Goal: Transaction & Acquisition: Purchase product/service

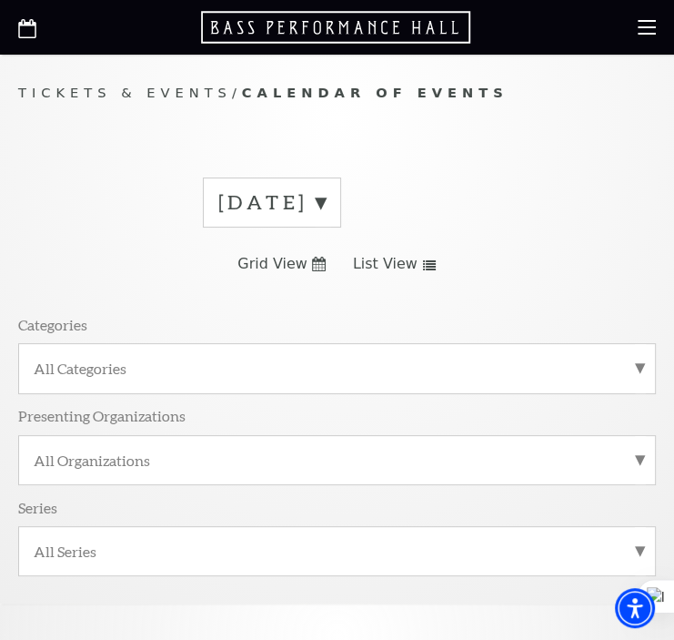
click at [326, 198] on label "August 2025" at bounding box center [271, 202] width 107 height 28
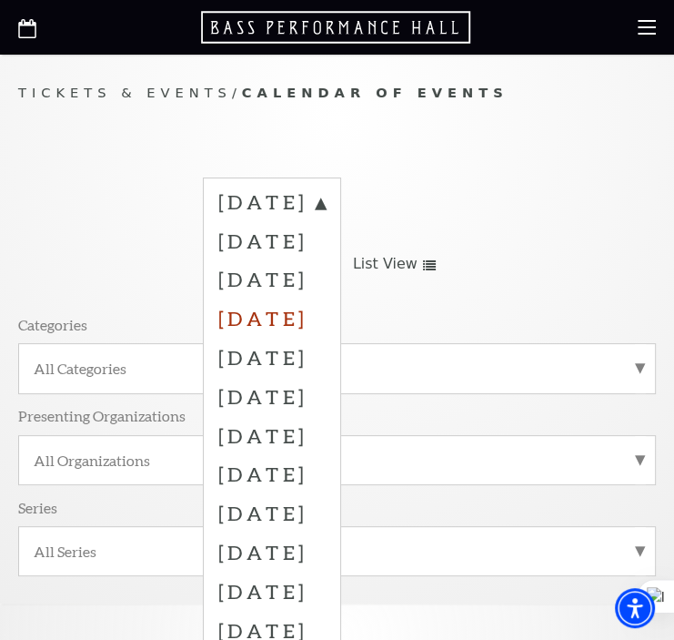
click at [321, 316] on label "November 2025" at bounding box center [271, 318] width 107 height 39
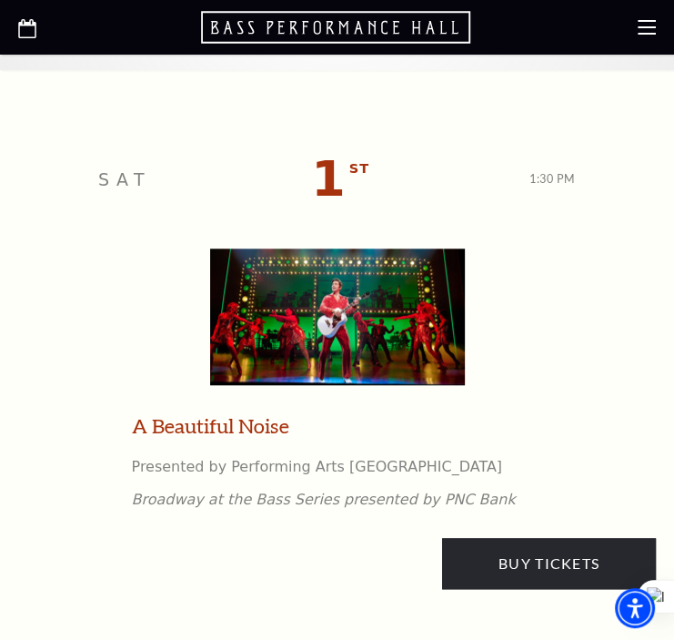
scroll to position [849, 0]
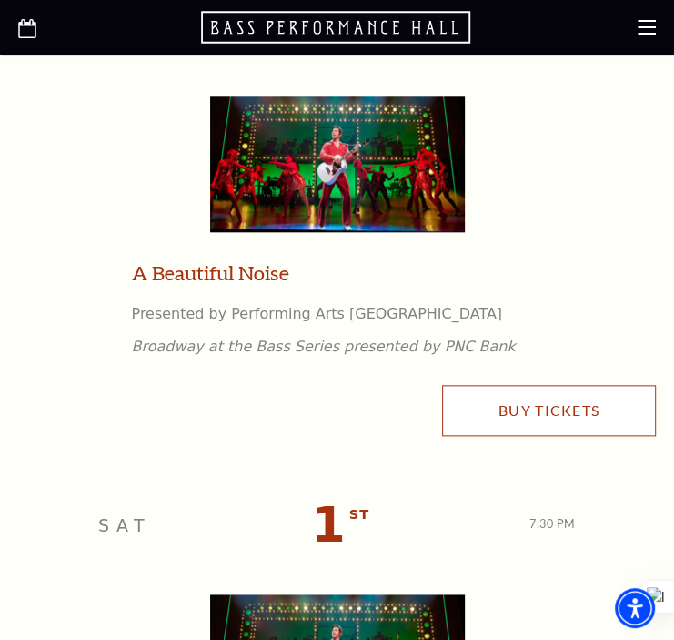
click at [484, 411] on link "Buy Tickets" at bounding box center [549, 410] width 214 height 51
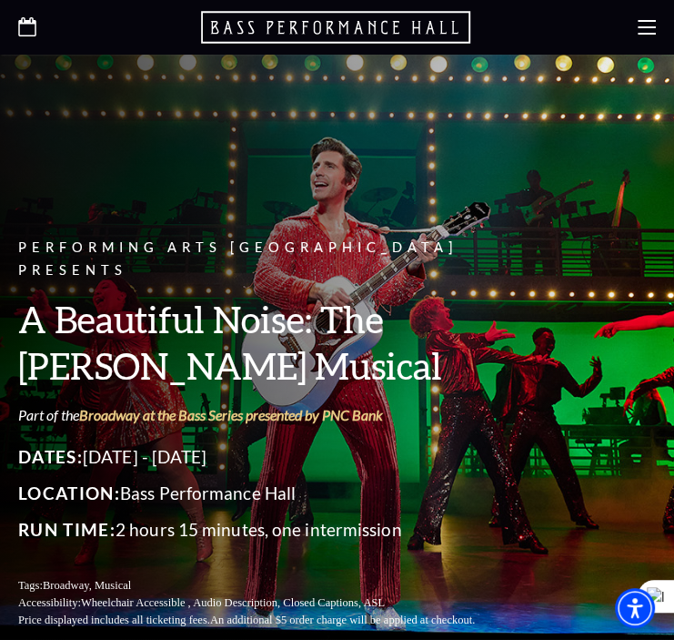
scroll to position [424, 0]
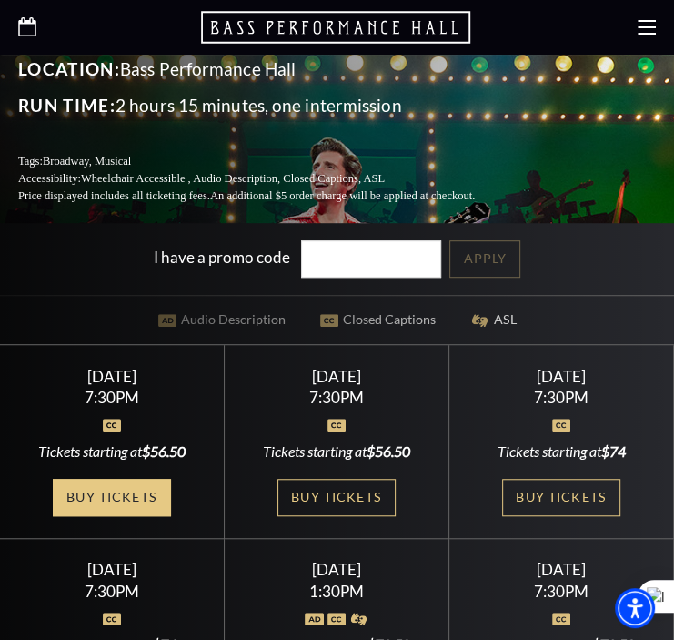
click at [129, 482] on link "Buy Tickets" at bounding box center [112, 497] width 118 height 37
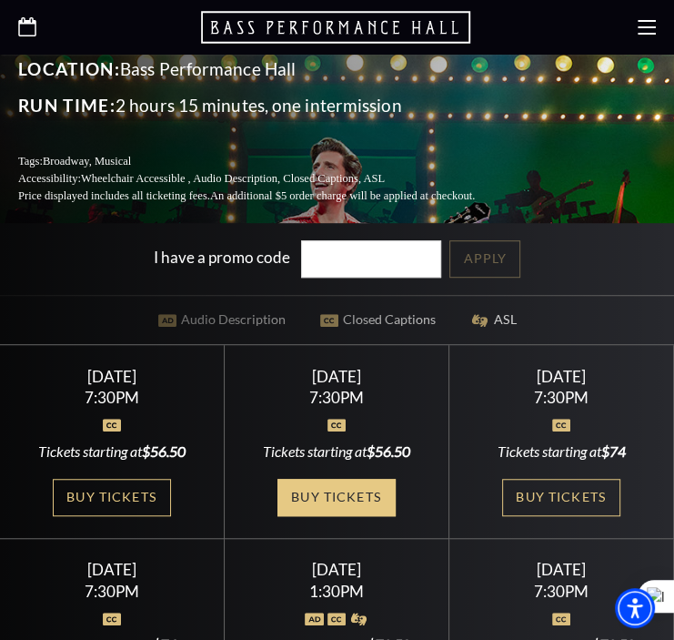
click at [344, 479] on link "Buy Tickets" at bounding box center [337, 497] width 118 height 37
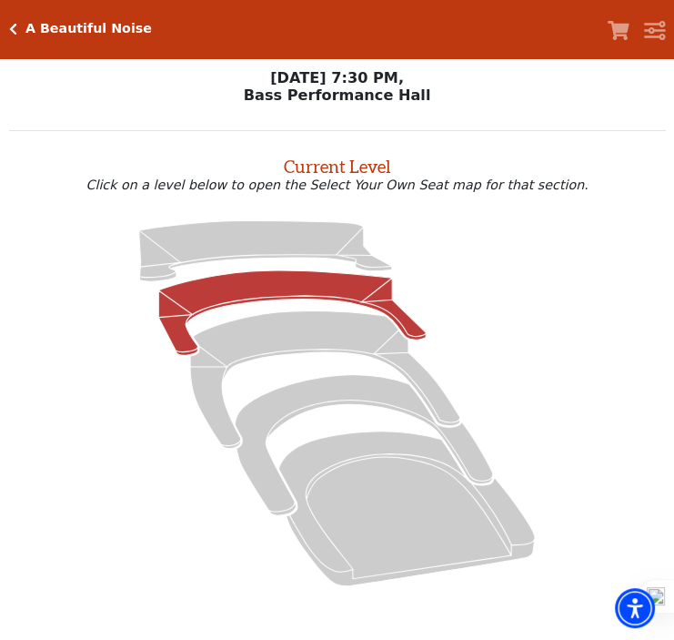
click at [346, 296] on icon at bounding box center [292, 312] width 268 height 85
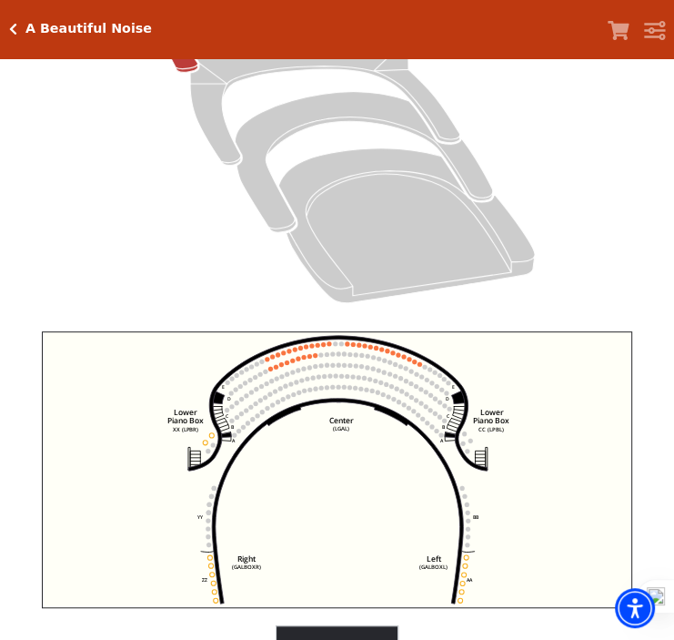
scroll to position [69, 0]
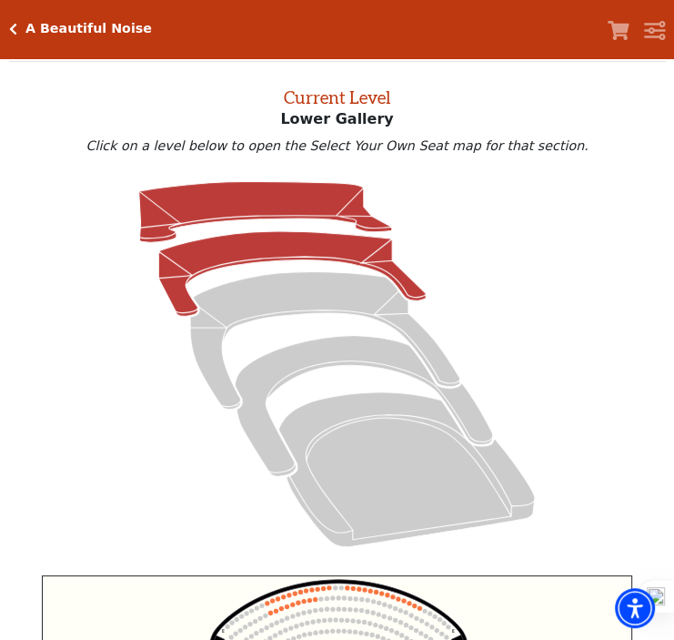
click at [255, 196] on icon at bounding box center [265, 212] width 253 height 61
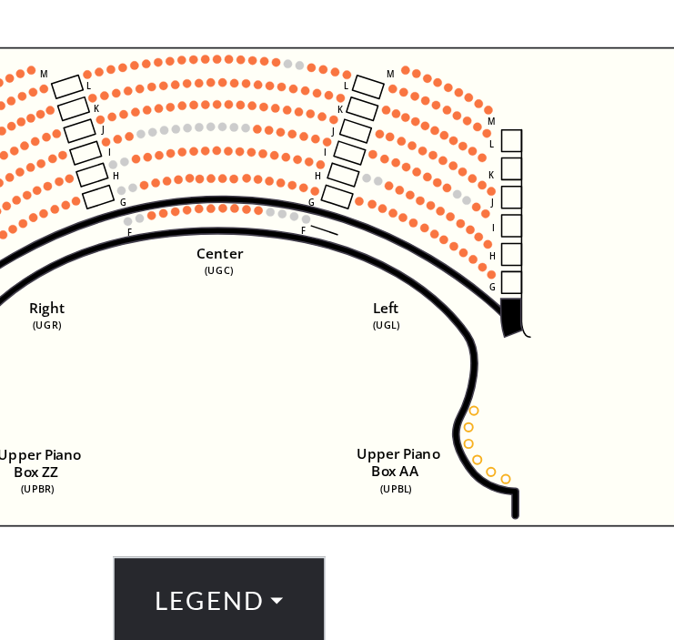
scroll to position [493, 0]
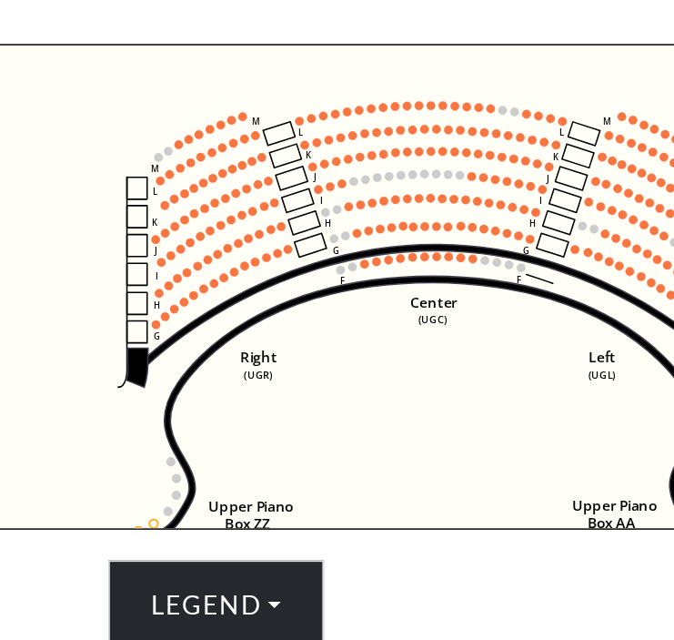
drag, startPoint x: 332, startPoint y: 204, endPoint x: 453, endPoint y: 232, distance: 124.3
click at [453, 228] on use "Seat Selected" at bounding box center [455, 225] width 5 height 5
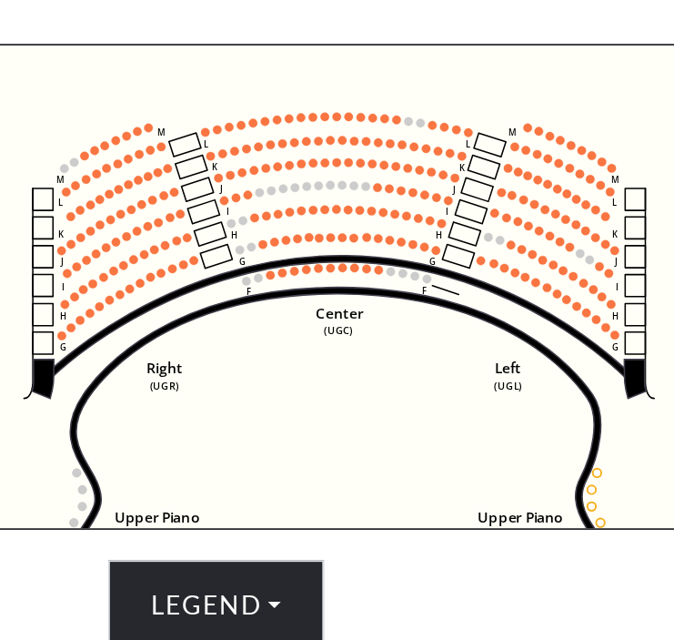
drag, startPoint x: 494, startPoint y: 345, endPoint x: 444, endPoint y: 353, distance: 50.7
click at [444, 353] on icon "Center (UGC) Right (UGR) Left (UGL) Upper Piano Box ZZ (UPBR) Upper Piano Box A…" at bounding box center [338, 289] width 592 height 277
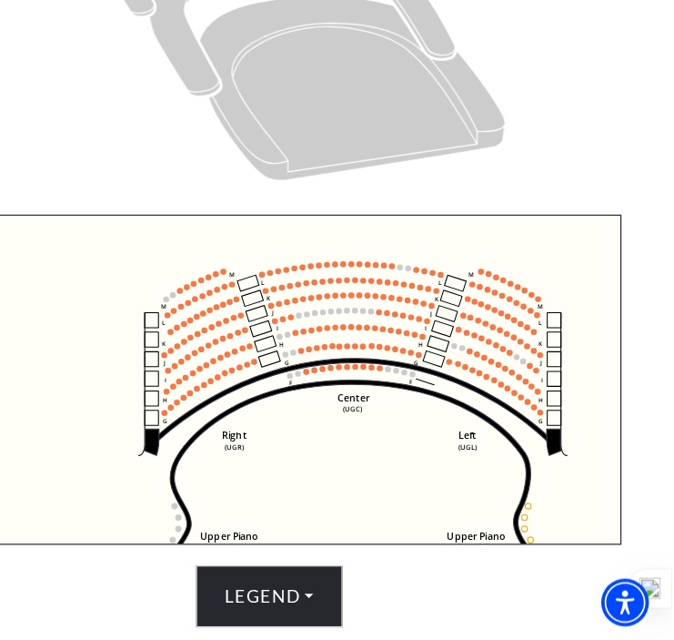
scroll to position [359, 0]
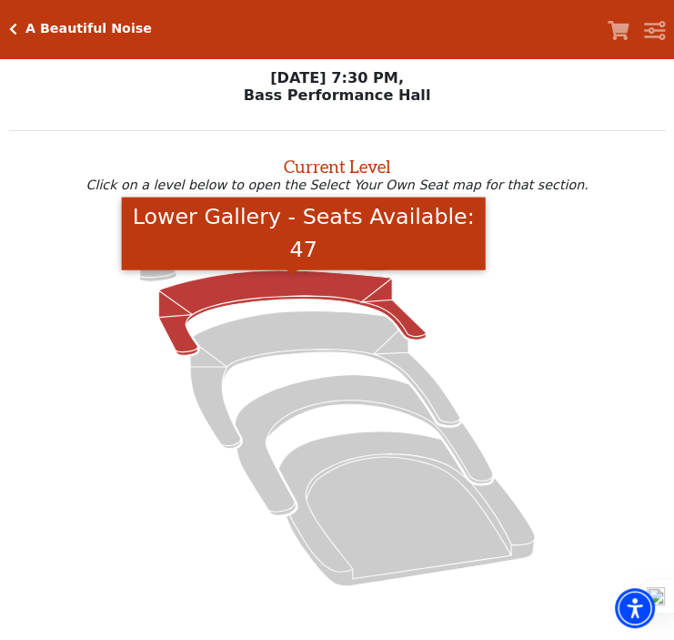
click at [239, 295] on icon "Lower Gallery - Seats Available: 47" at bounding box center [292, 312] width 268 height 85
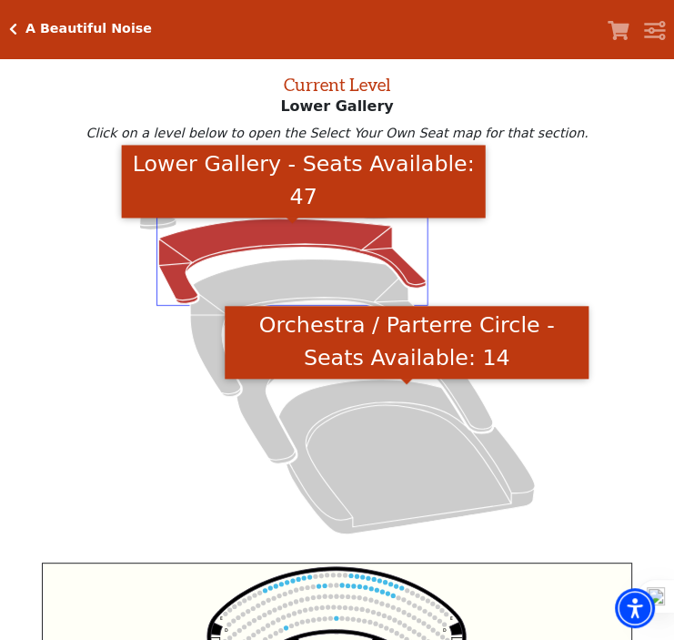
scroll to position [69, 0]
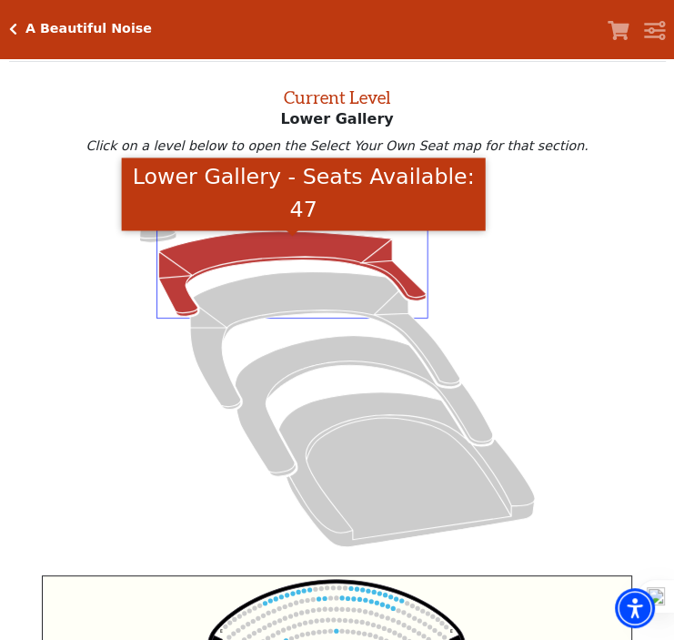
click at [46, 268] on icon at bounding box center [337, 364] width 614 height 388
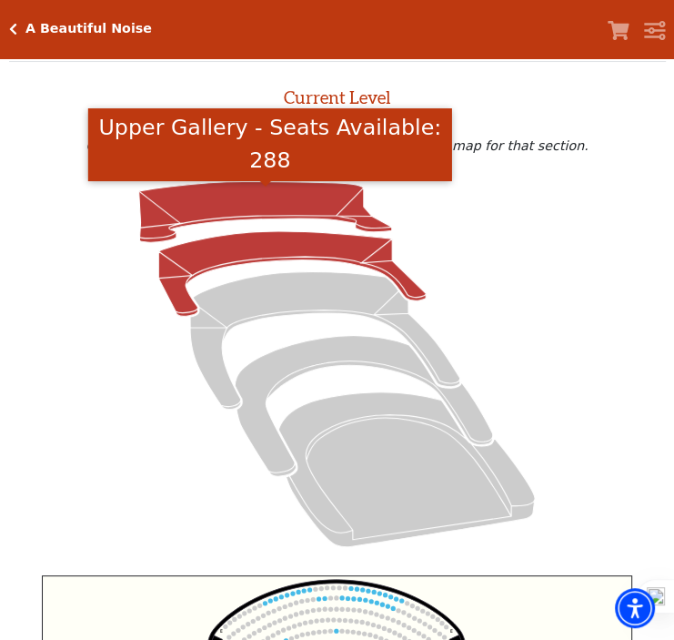
click at [172, 196] on icon "Upper Gallery - Seats Available: 288" at bounding box center [265, 212] width 253 height 61
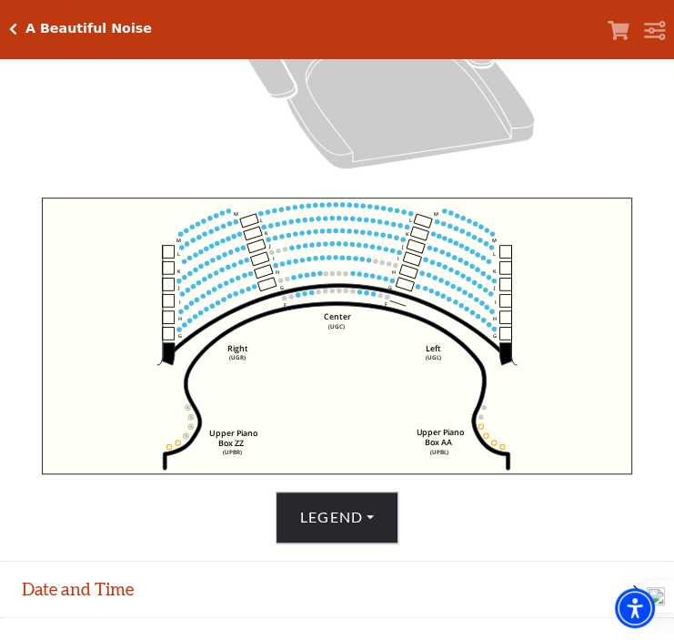
scroll to position [444, 0]
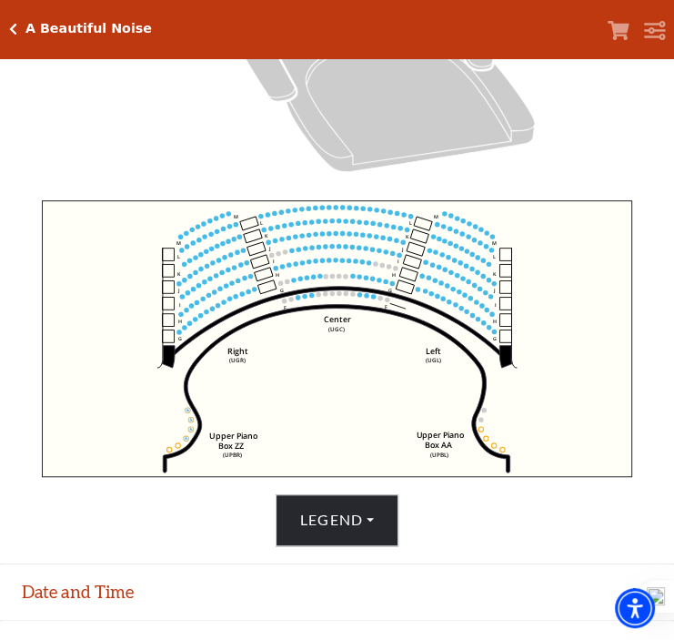
drag, startPoint x: 10, startPoint y: 30, endPoint x: 22, endPoint y: 43, distance: 17.4
click at [10, 29] on icon "Click here to go back to filters" at bounding box center [13, 29] width 8 height 13
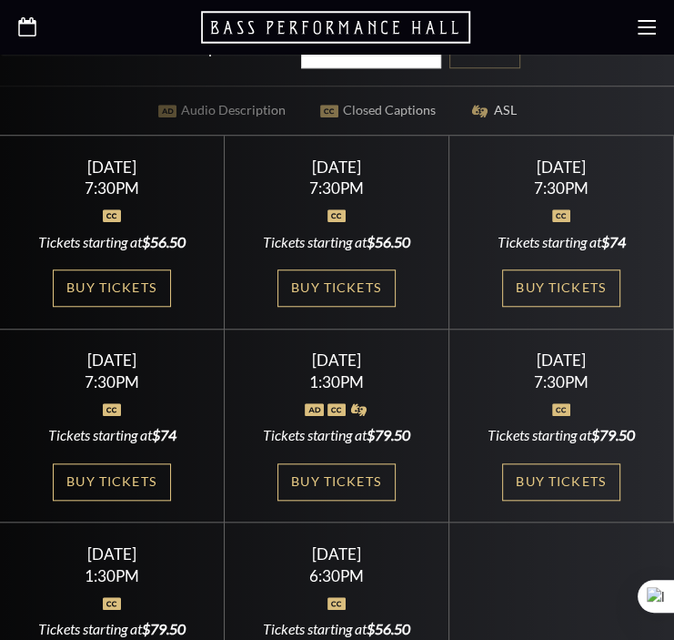
scroll to position [637, 0]
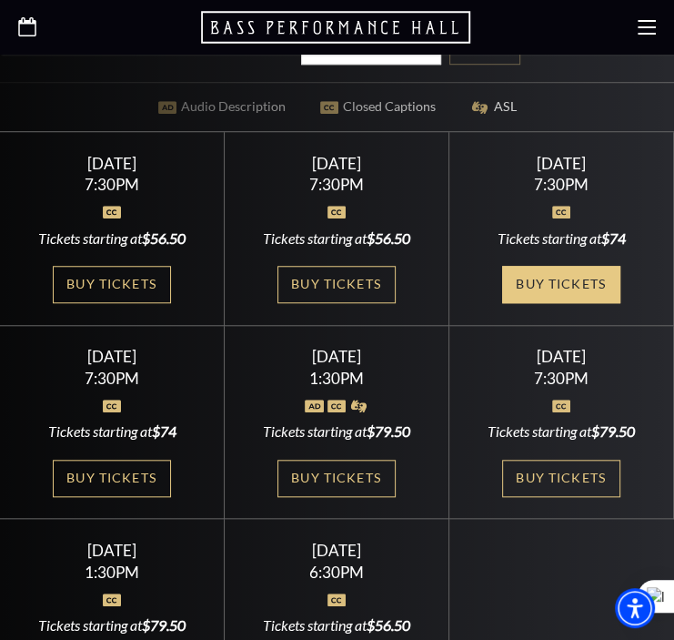
click at [572, 266] on link "Buy Tickets" at bounding box center [561, 284] width 118 height 37
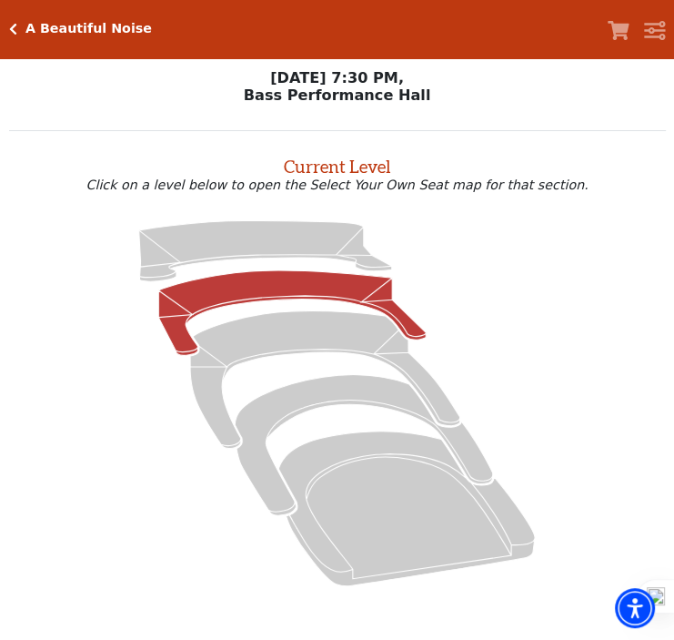
click at [202, 311] on icon at bounding box center [292, 312] width 268 height 85
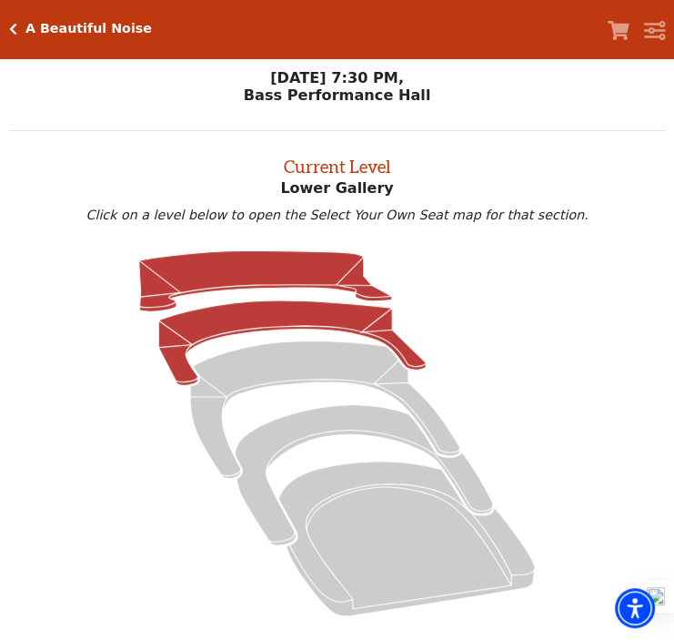
click at [204, 280] on icon at bounding box center [265, 281] width 253 height 61
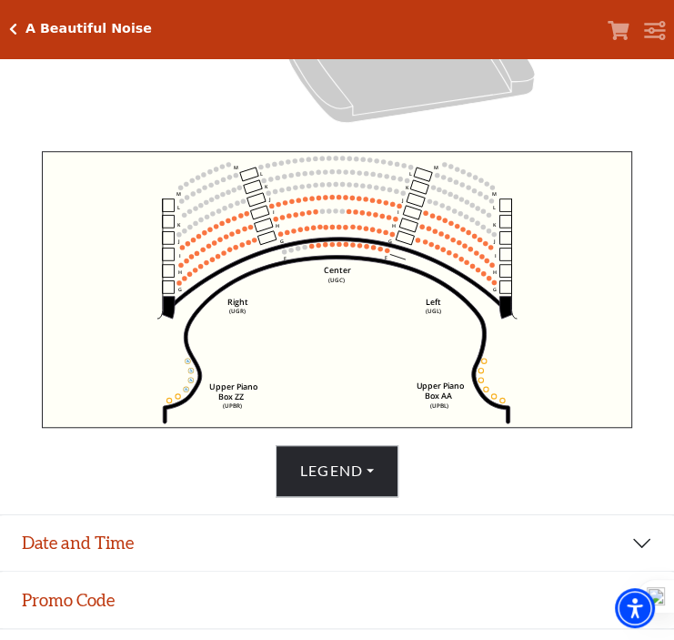
scroll to position [281, 0]
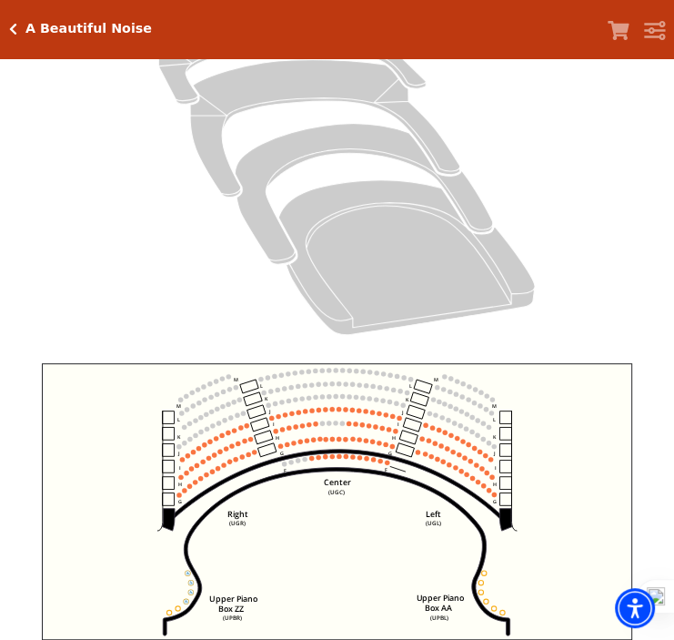
click at [17, 25] on div "A Beautiful Noise" at bounding box center [84, 28] width 135 height 15
click at [13, 25] on icon "Click here to go back to filters" at bounding box center [13, 29] width 8 height 13
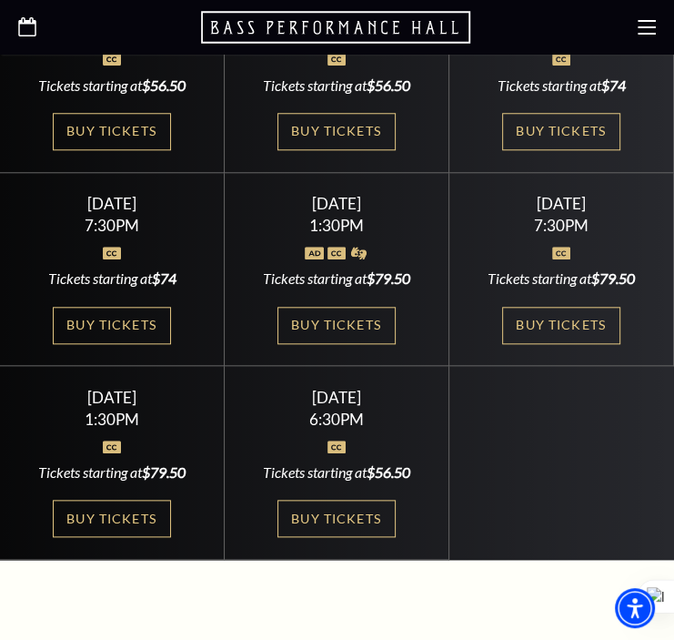
scroll to position [849, 0]
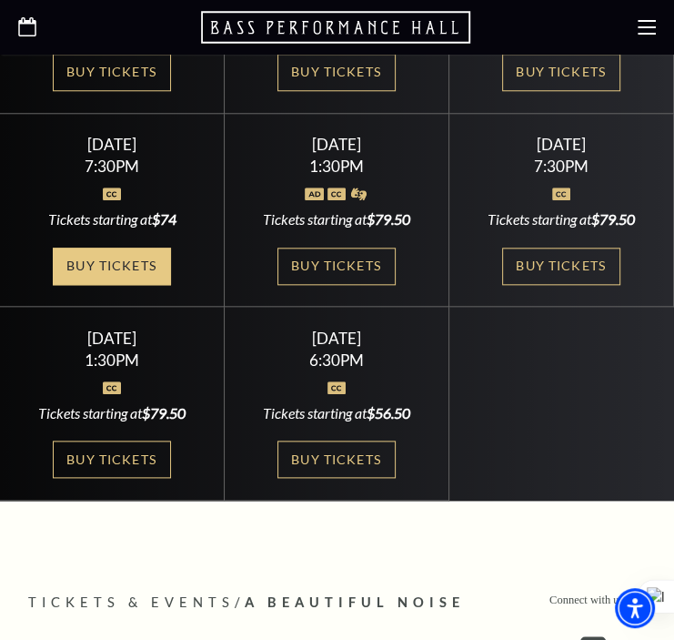
click at [104, 248] on link "Buy Tickets" at bounding box center [112, 266] width 118 height 37
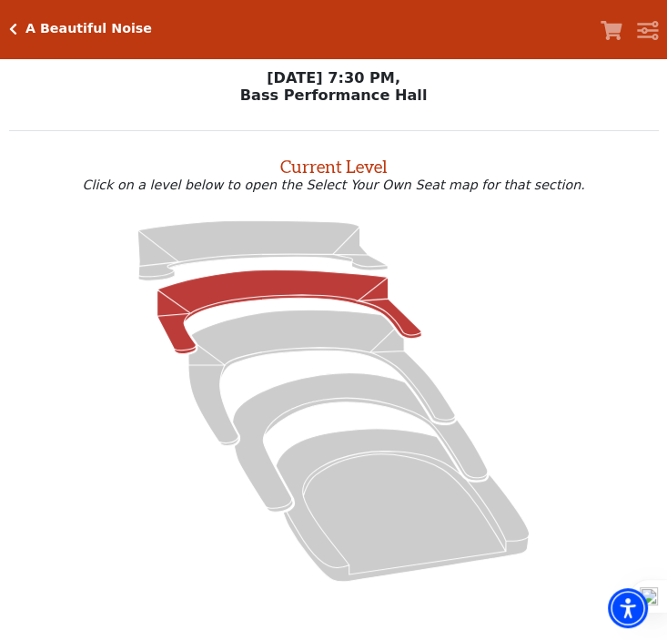
click at [312, 288] on icon at bounding box center [289, 311] width 264 height 84
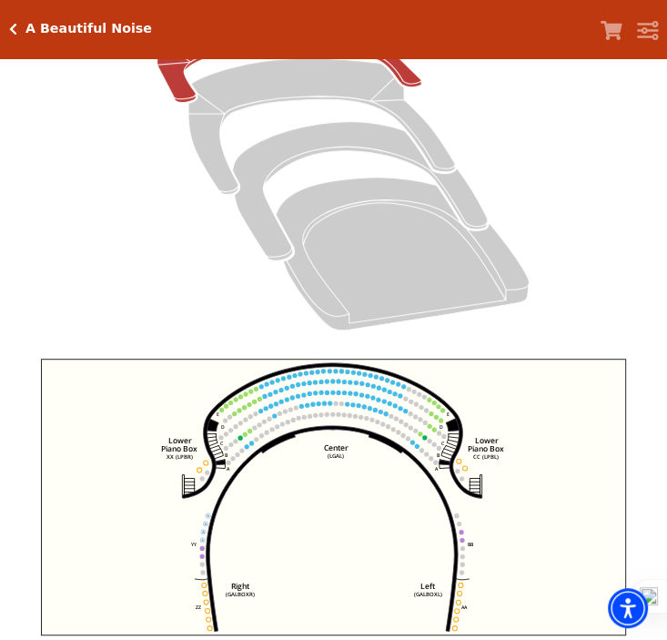
scroll to position [69, 0]
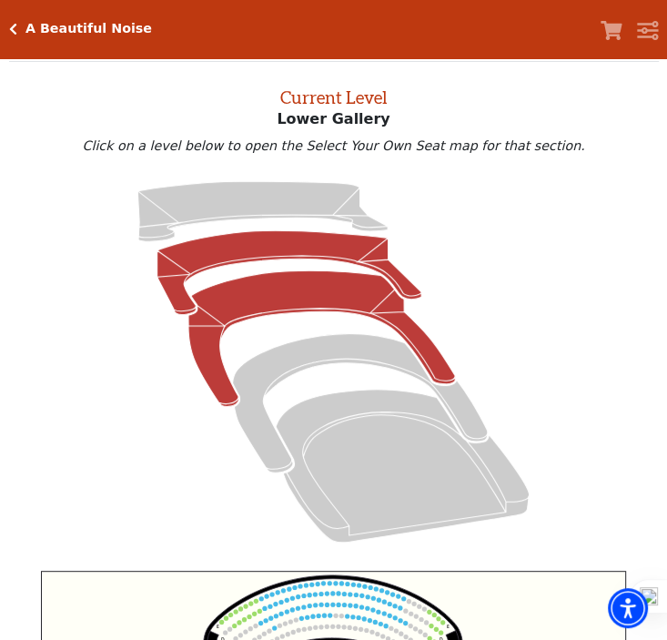
click at [285, 298] on icon at bounding box center [321, 339] width 267 height 136
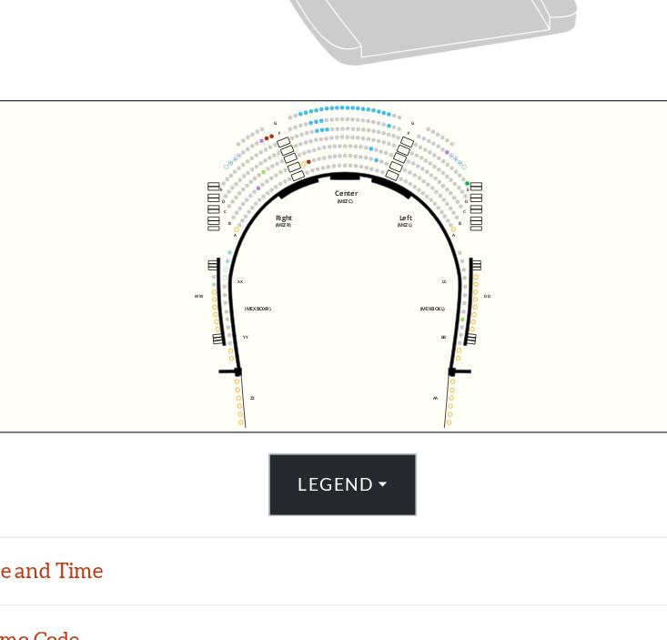
scroll to position [493, 0]
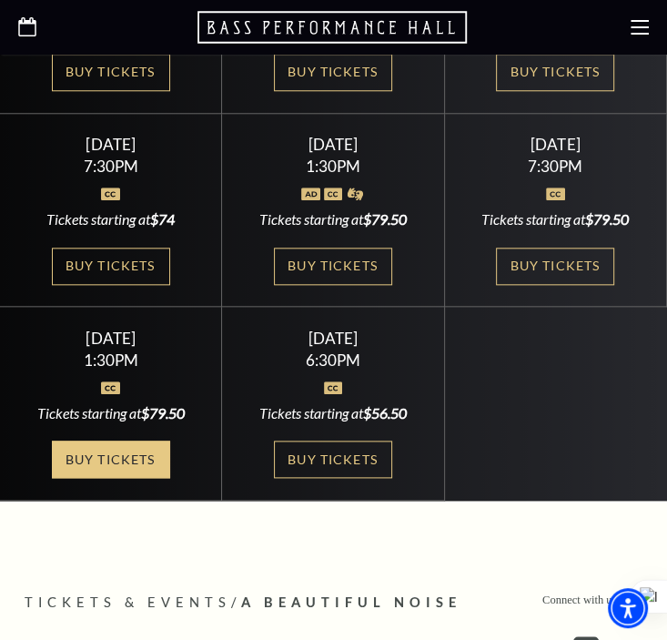
click at [83, 440] on link "Buy Tickets" at bounding box center [111, 458] width 118 height 37
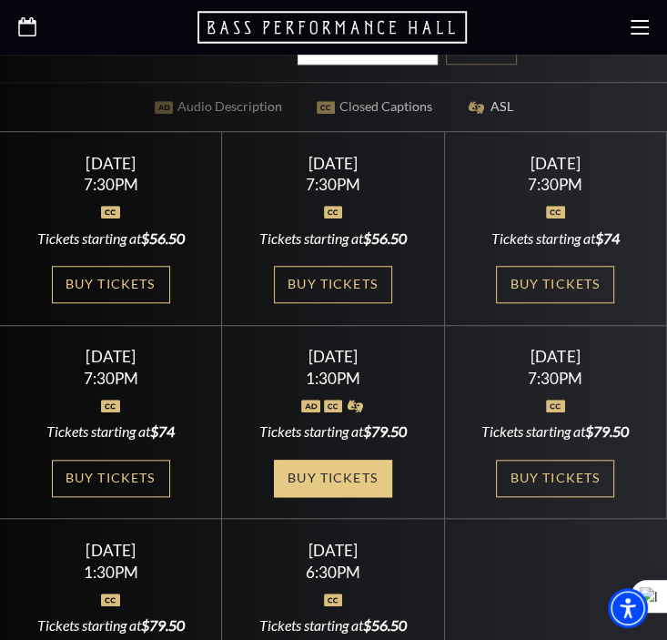
click at [349, 460] on link "Buy Tickets" at bounding box center [333, 478] width 118 height 37
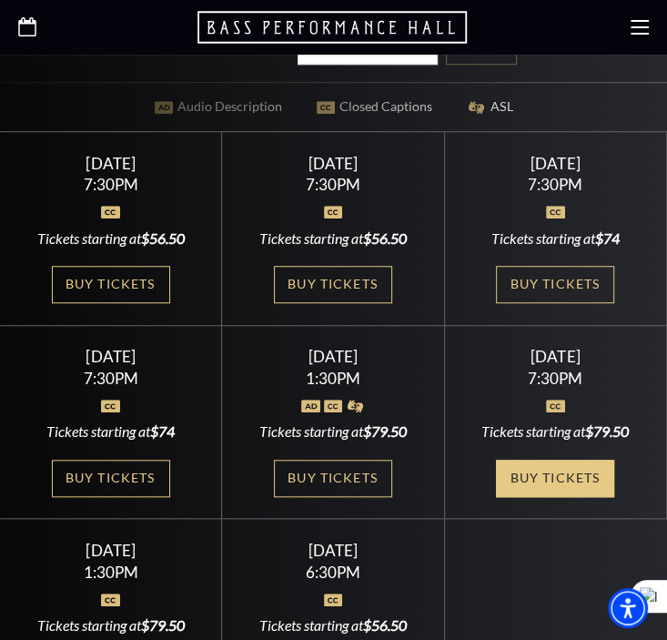
click at [562, 460] on link "Buy Tickets" at bounding box center [555, 478] width 118 height 37
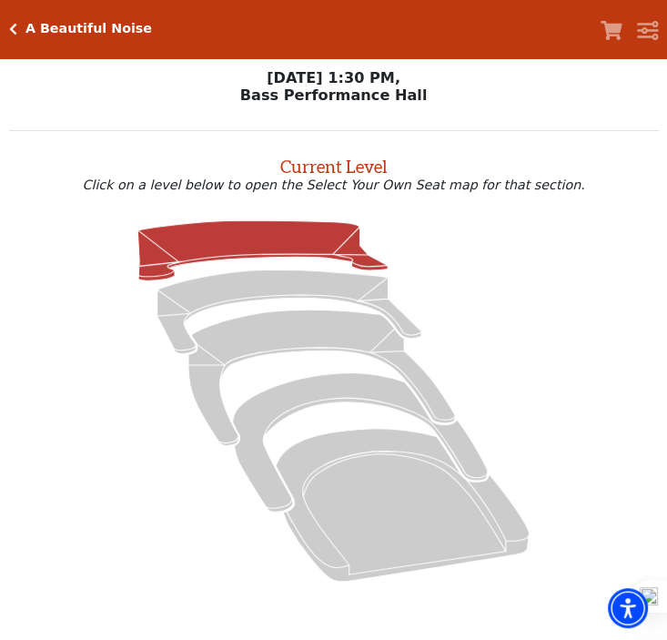
click at [273, 253] on icon at bounding box center [262, 250] width 250 height 60
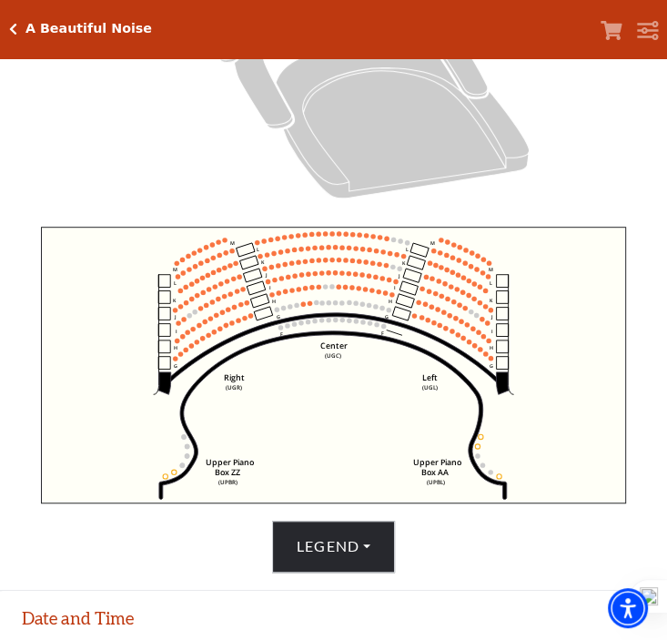
scroll to position [420, 0]
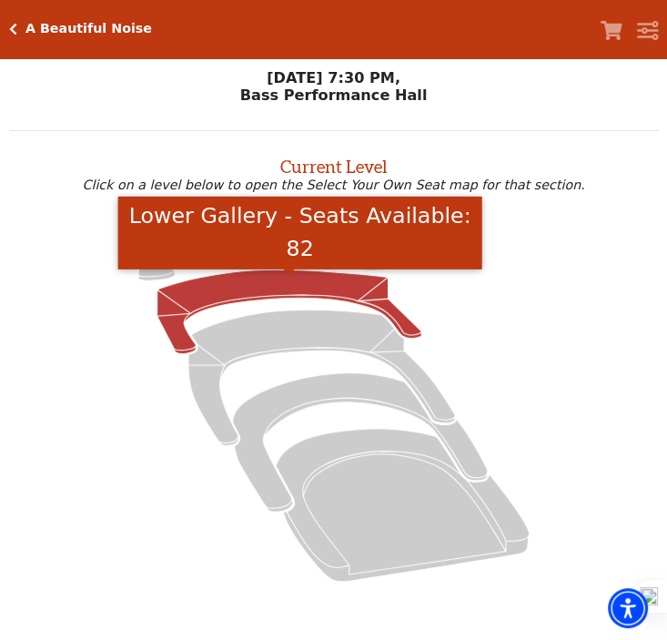
click at [277, 283] on icon "Lower Gallery - Seats Available: 82" at bounding box center [289, 311] width 264 height 84
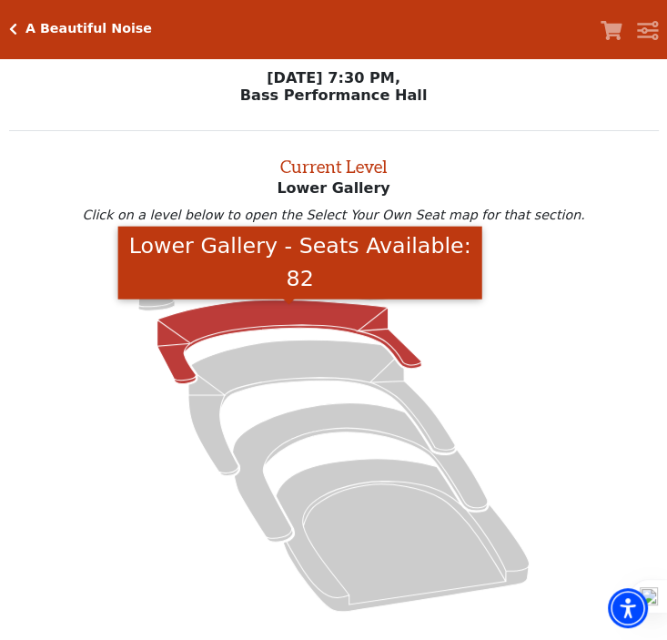
click at [56, 276] on icon at bounding box center [333, 430] width 607 height 383
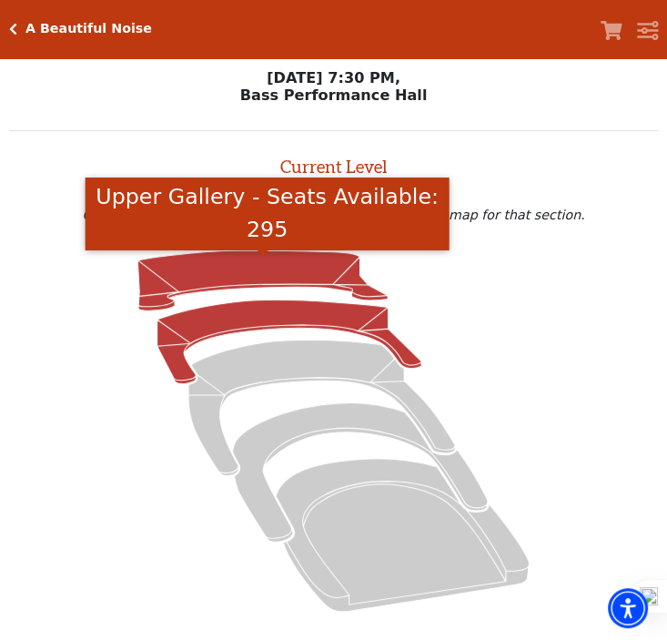
click at [200, 272] on icon "Upper Gallery - Seats Available: 295" at bounding box center [262, 281] width 250 height 60
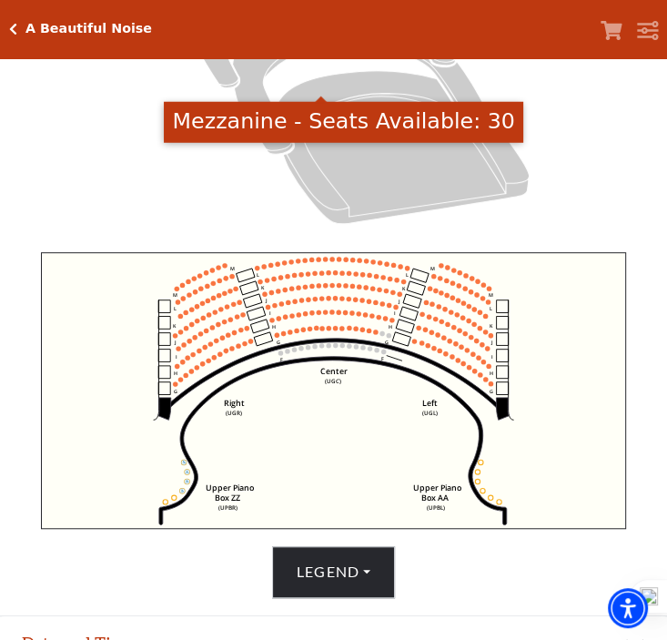
scroll to position [493, 0]
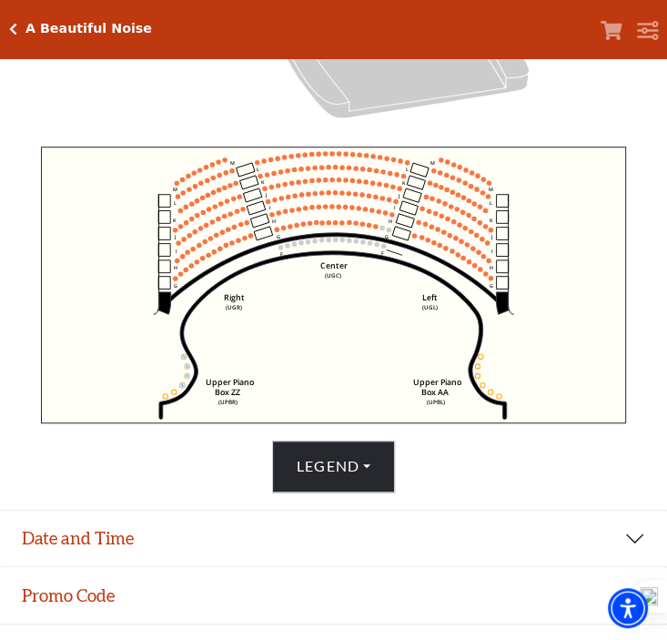
click at [17, 24] on div "A Beautiful Noise" at bounding box center [84, 28] width 135 height 15
click at [15, 25] on icon "Click here to go back to filters" at bounding box center [13, 29] width 8 height 13
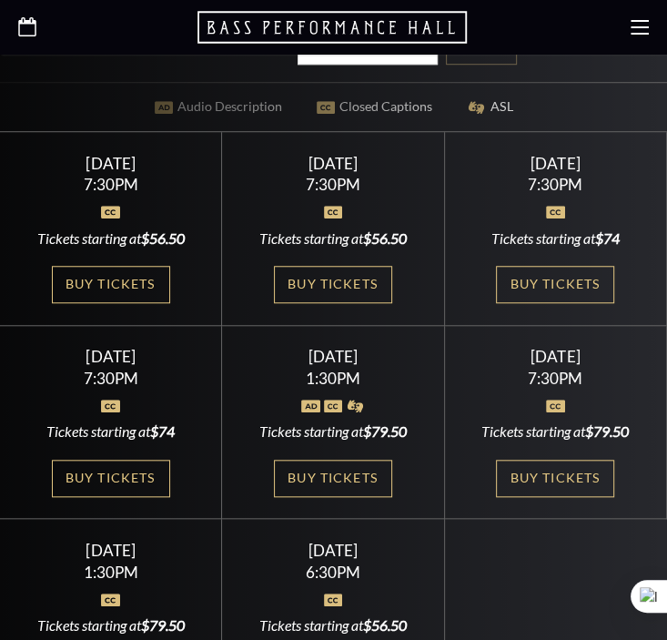
scroll to position [849, 0]
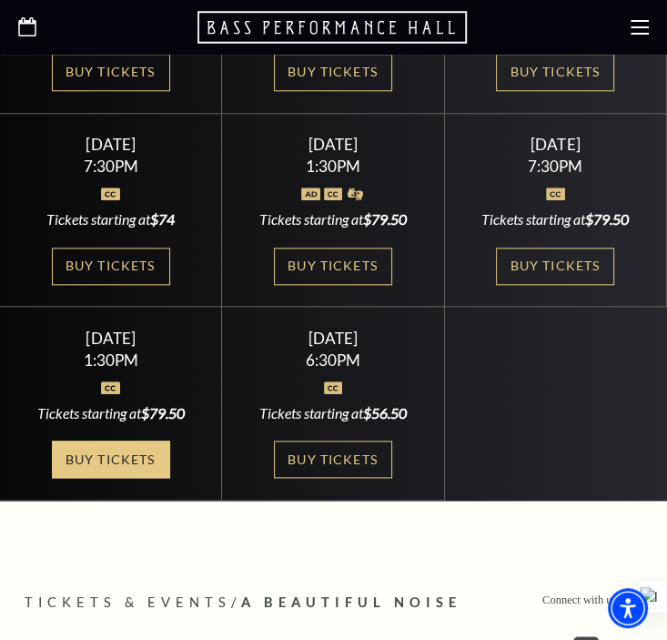
click at [113, 443] on link "Buy Tickets" at bounding box center [111, 458] width 118 height 37
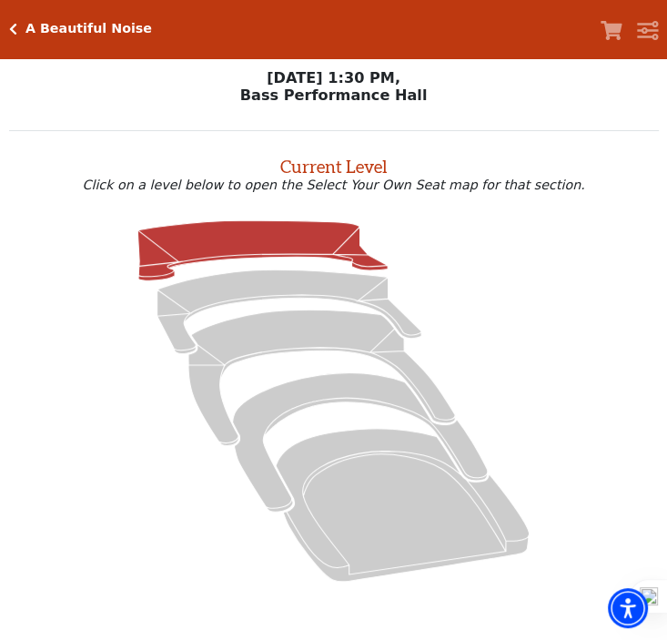
click at [193, 259] on icon at bounding box center [262, 250] width 250 height 60
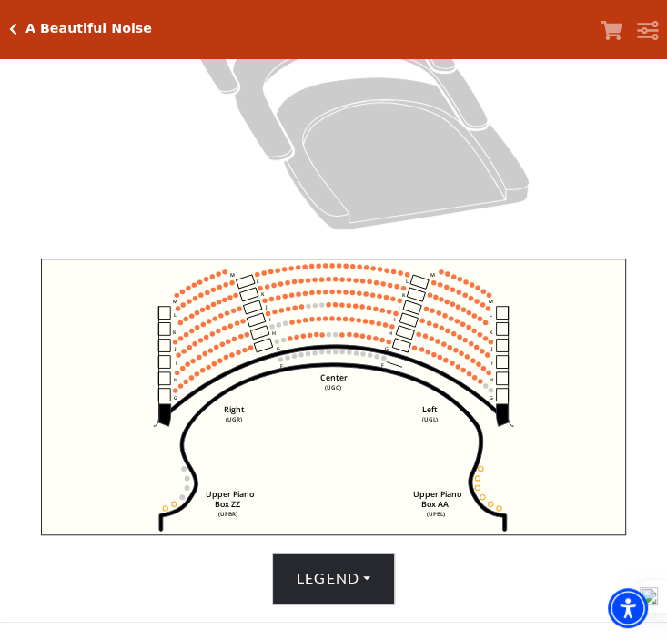
scroll to position [387, 0]
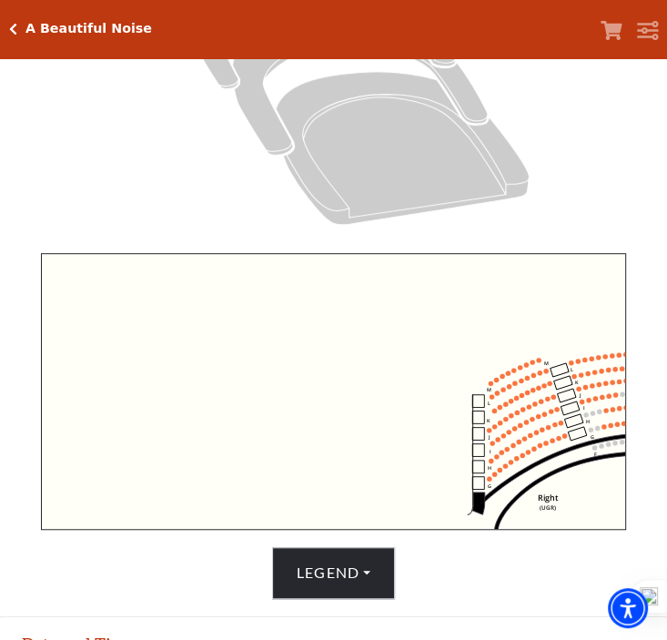
drag, startPoint x: 356, startPoint y: 549, endPoint x: 505, endPoint y: 562, distance: 149.9
click at [502, 562] on div "Current Level Upper Gallery Click on a level below to open the Select Your Own …" at bounding box center [334, 171] width 650 height 855
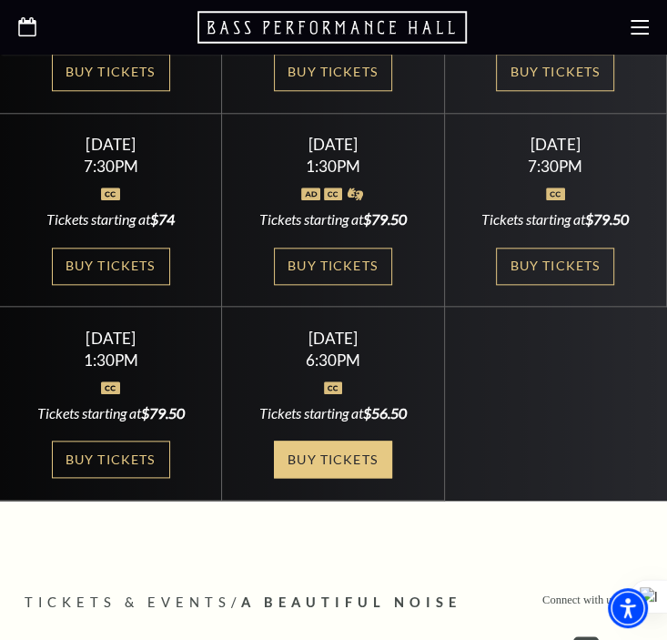
click at [359, 440] on link "Buy Tickets" at bounding box center [333, 458] width 118 height 37
click at [31, 28] on icon "Open this option" at bounding box center [27, 26] width 18 height 19
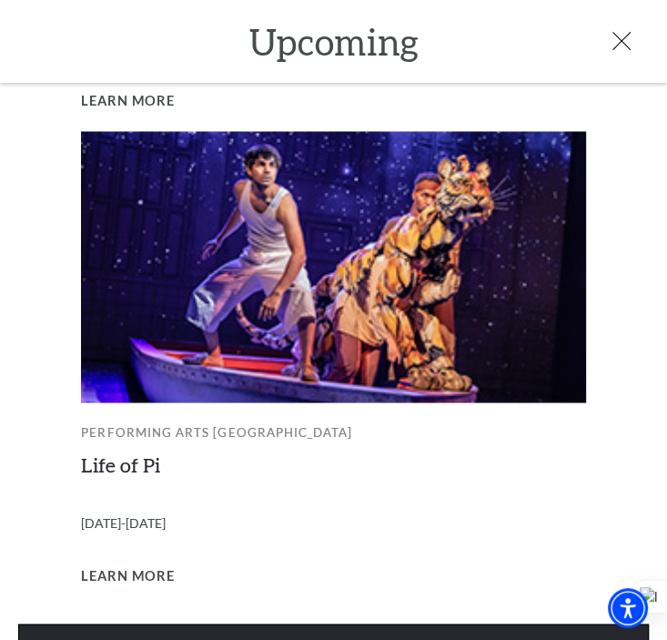
scroll to position [637, 0]
click at [355, 623] on link "View Full Calendar" at bounding box center [333, 648] width 631 height 51
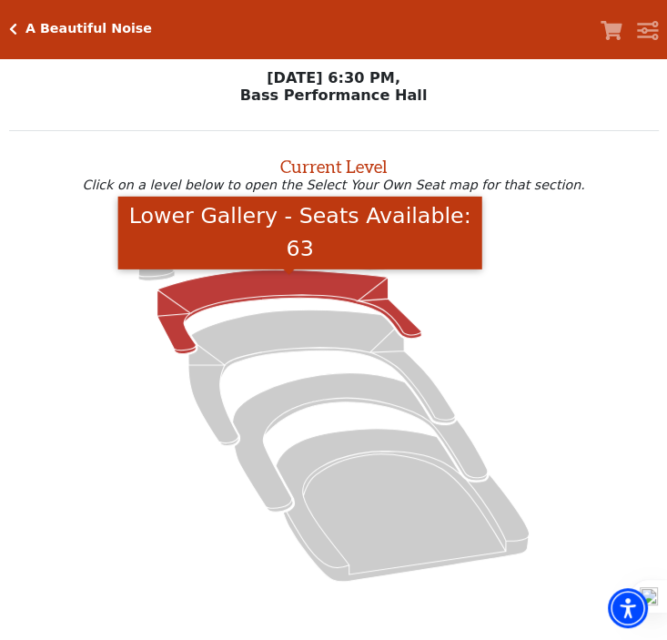
click at [258, 300] on icon "Lower Gallery - Seats Available: 63" at bounding box center [289, 311] width 264 height 84
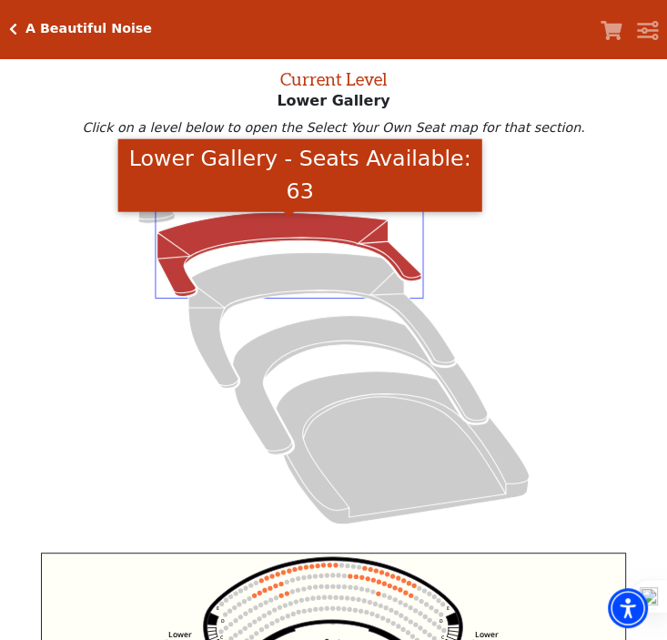
scroll to position [69, 0]
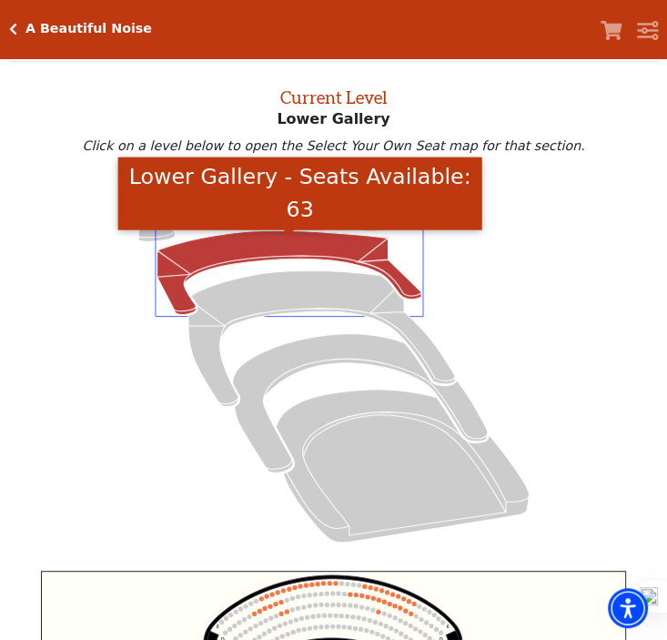
click at [43, 228] on icon at bounding box center [333, 361] width 607 height 383
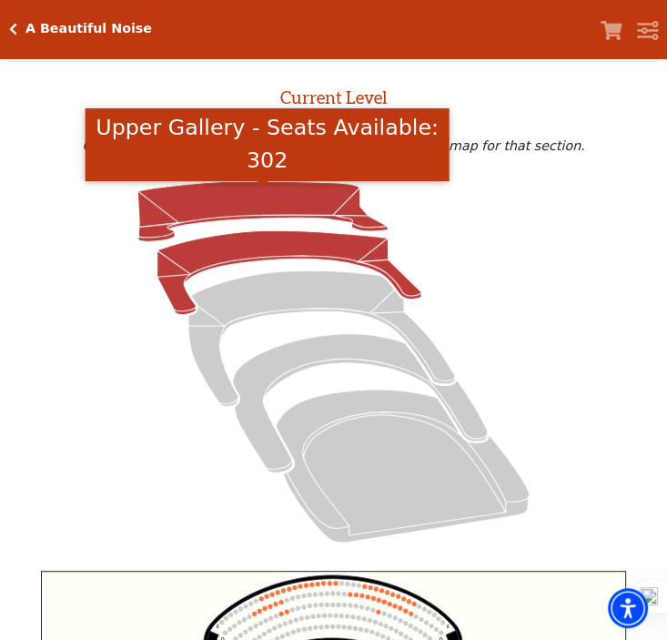
click at [158, 208] on icon "Upper Gallery - Seats Available: 302" at bounding box center [262, 212] width 250 height 60
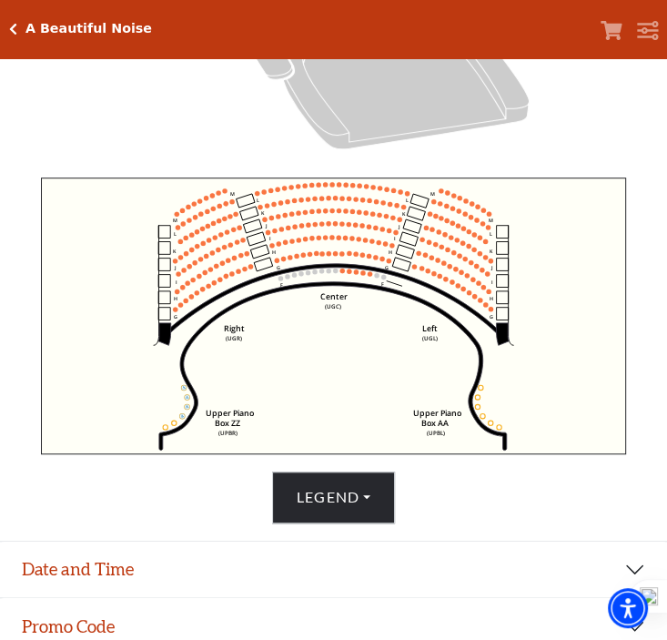
scroll to position [493, 0]
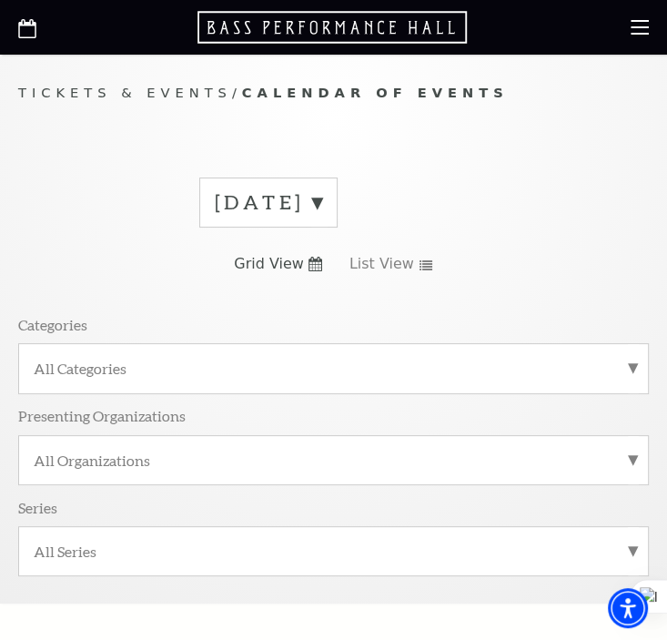
click at [322, 208] on label "[DATE]" at bounding box center [268, 202] width 107 height 28
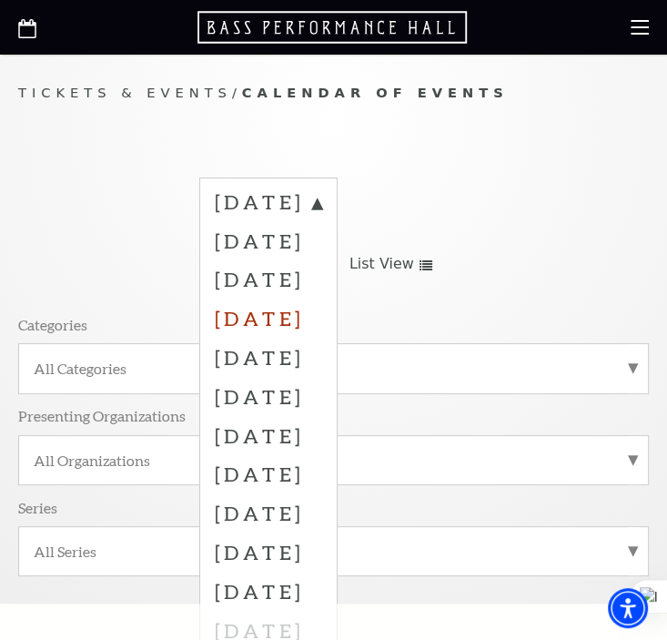
click at [322, 327] on label "[DATE]" at bounding box center [268, 318] width 107 height 39
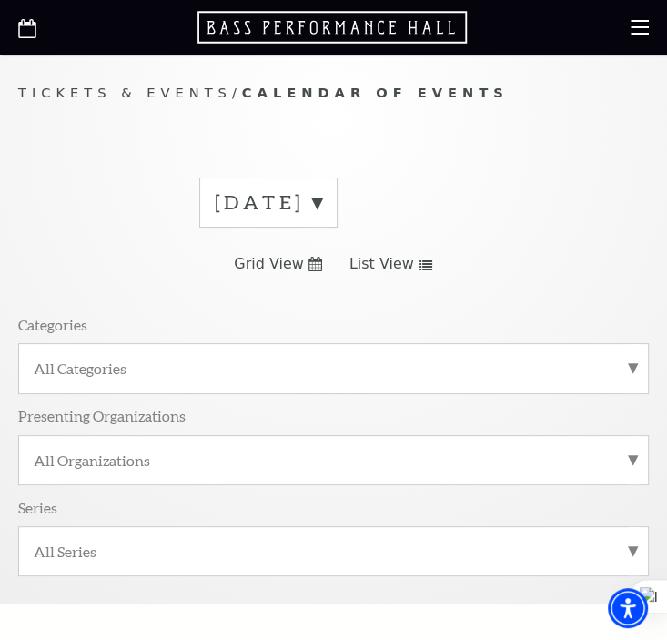
click at [322, 198] on label "[DATE]" at bounding box center [268, 202] width 107 height 28
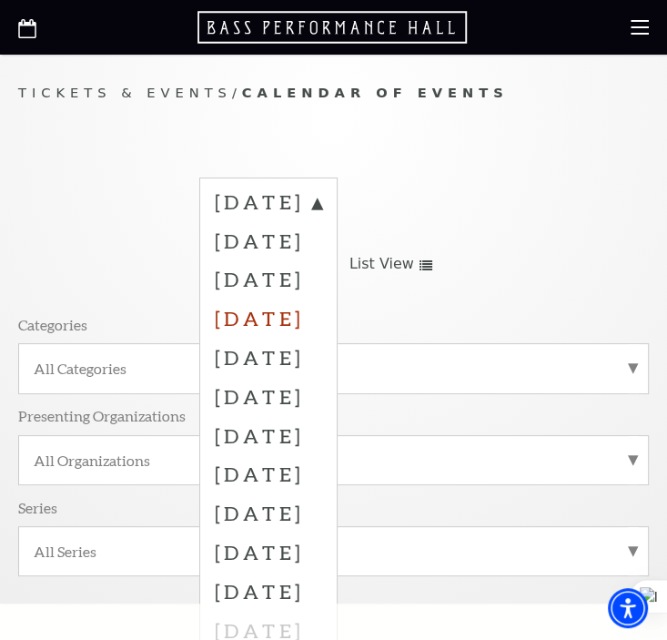
click at [306, 321] on label "[DATE]" at bounding box center [268, 318] width 107 height 39
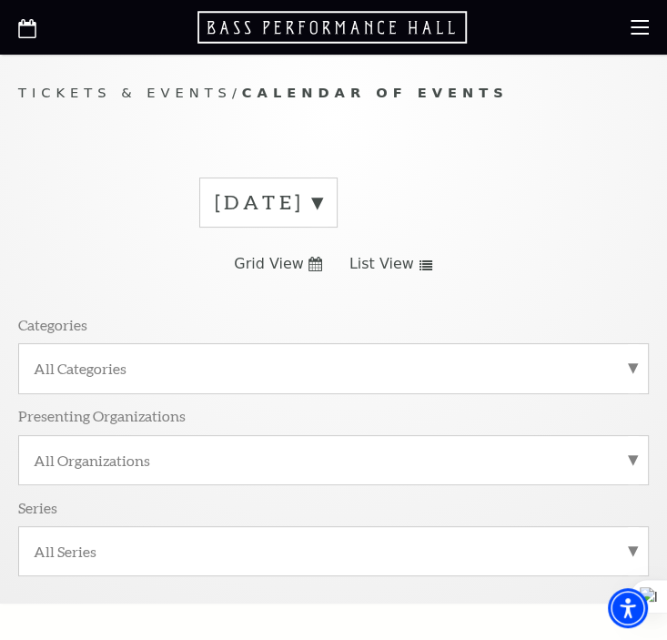
click at [322, 193] on label "August 2025" at bounding box center [268, 202] width 107 height 28
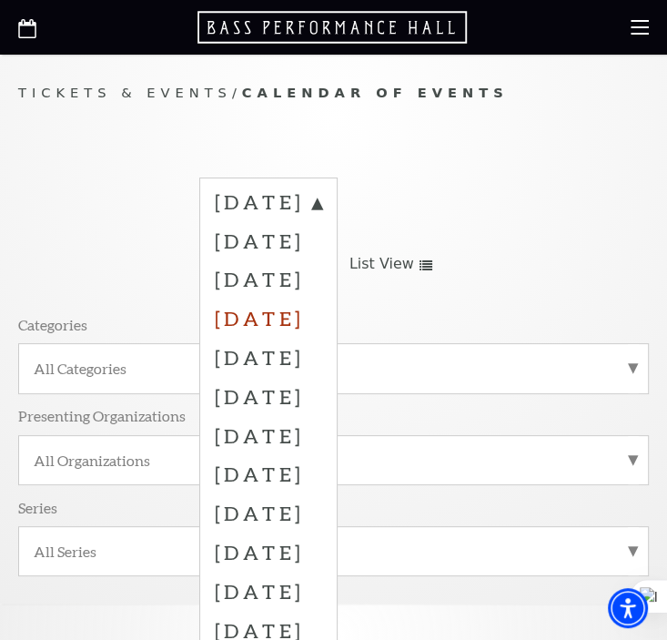
click at [322, 312] on label "November 2025" at bounding box center [268, 318] width 107 height 39
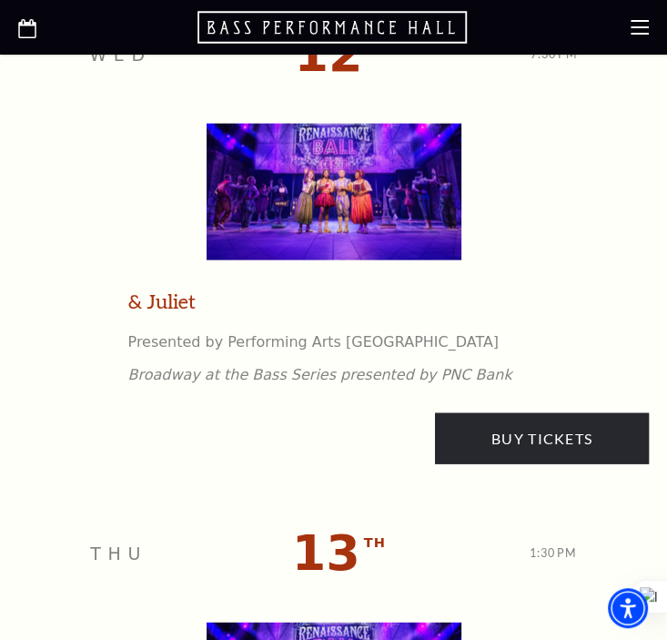
scroll to position [5308, 0]
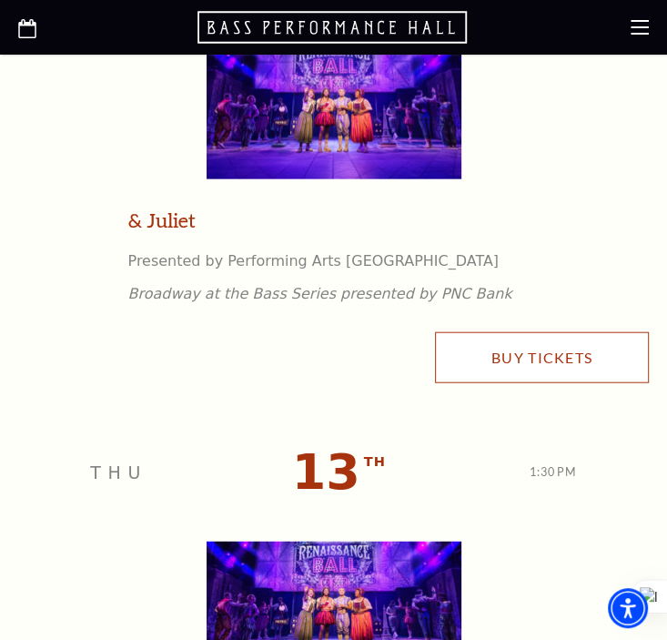
click at [531, 356] on link "Buy Tickets" at bounding box center [542, 357] width 214 height 51
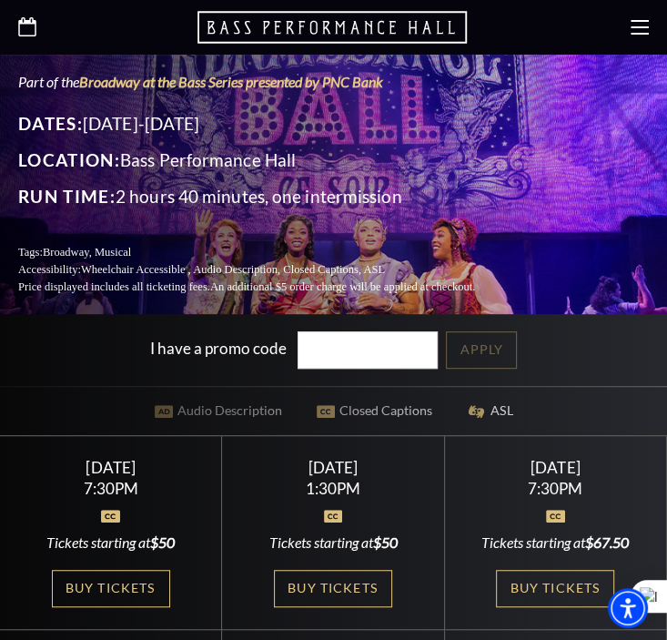
scroll to position [424, 0]
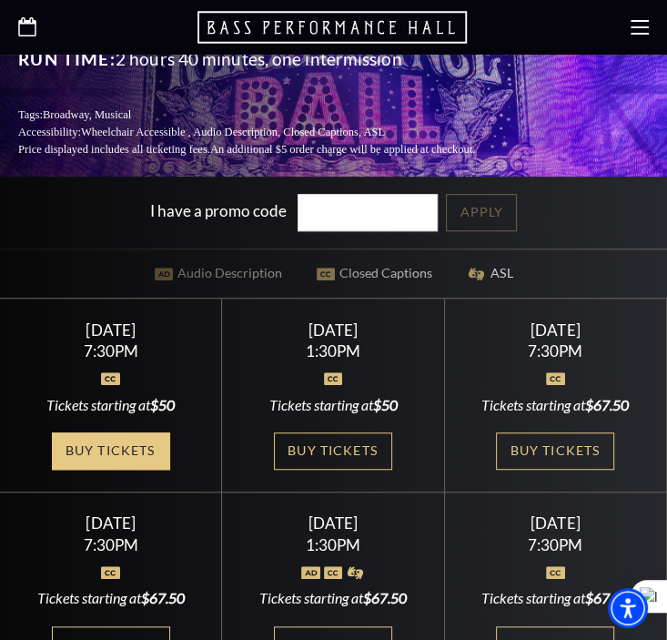
click at [108, 432] on link "Buy Tickets" at bounding box center [111, 450] width 118 height 37
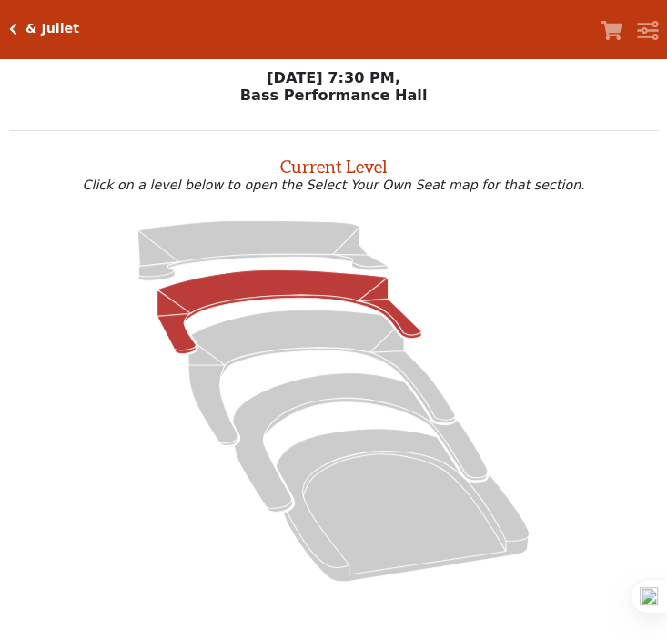
click at [254, 285] on icon at bounding box center [289, 311] width 264 height 84
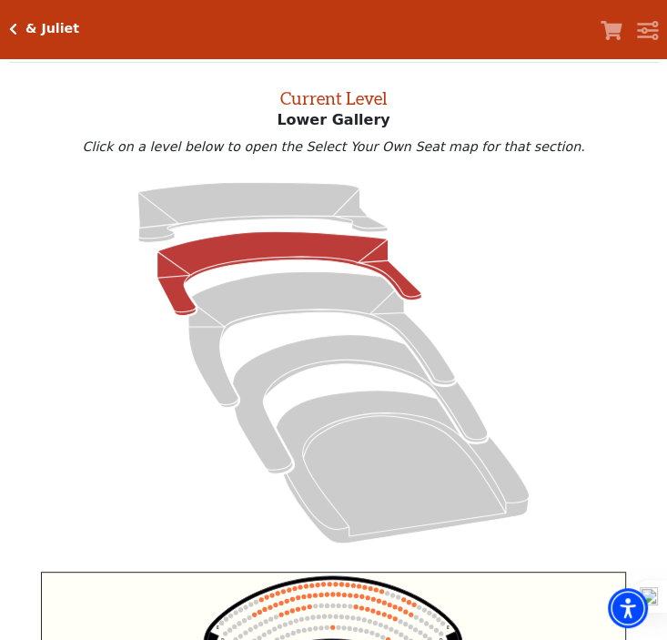
scroll to position [69, 0]
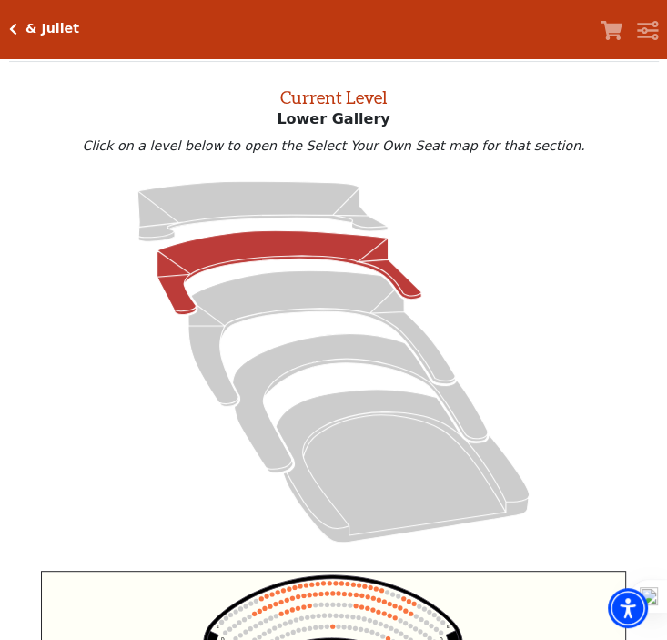
click at [282, 257] on icon at bounding box center [289, 273] width 264 height 84
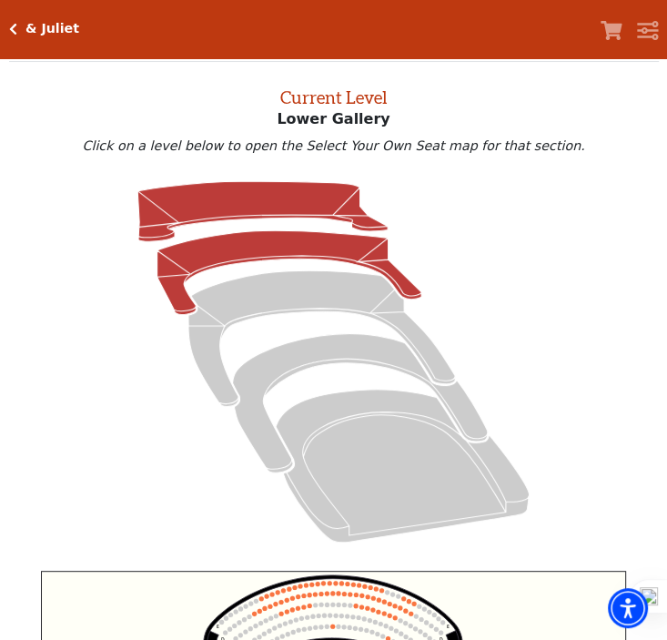
click at [174, 219] on icon at bounding box center [262, 212] width 250 height 60
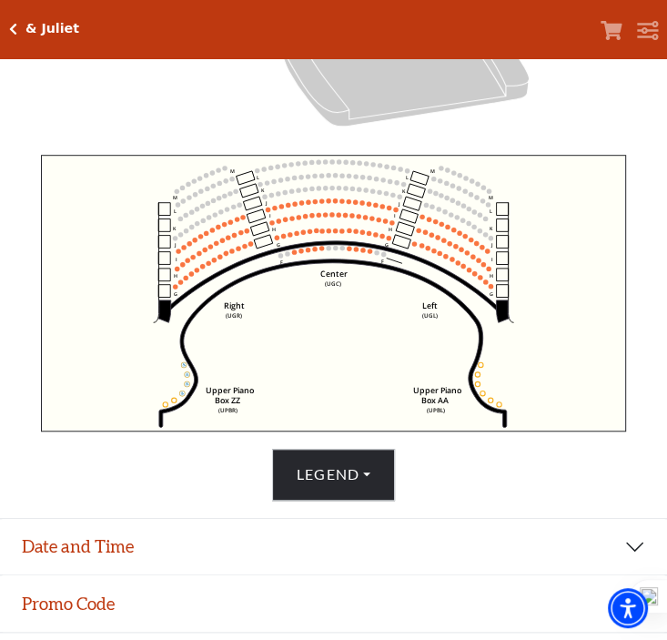
scroll to position [487, 0]
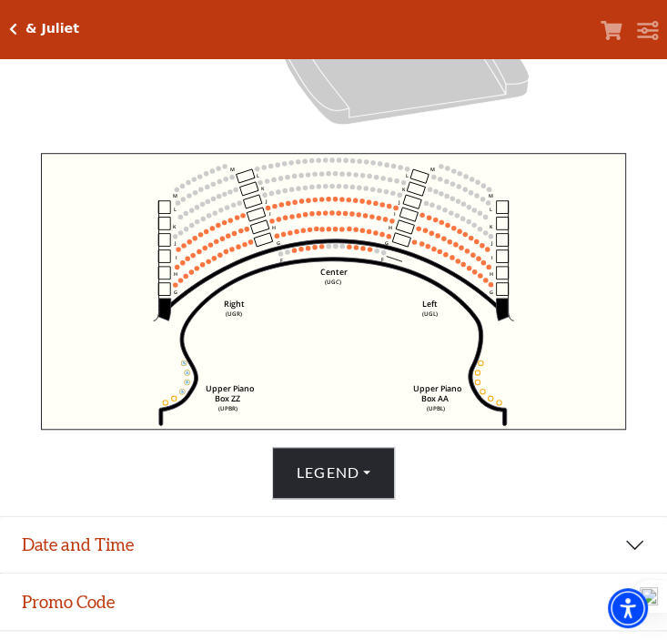
drag, startPoint x: 15, startPoint y: 32, endPoint x: 2, endPoint y: 34, distance: 13.8
click at [15, 31] on icon "Click here to go back to filters" at bounding box center [13, 29] width 8 height 13
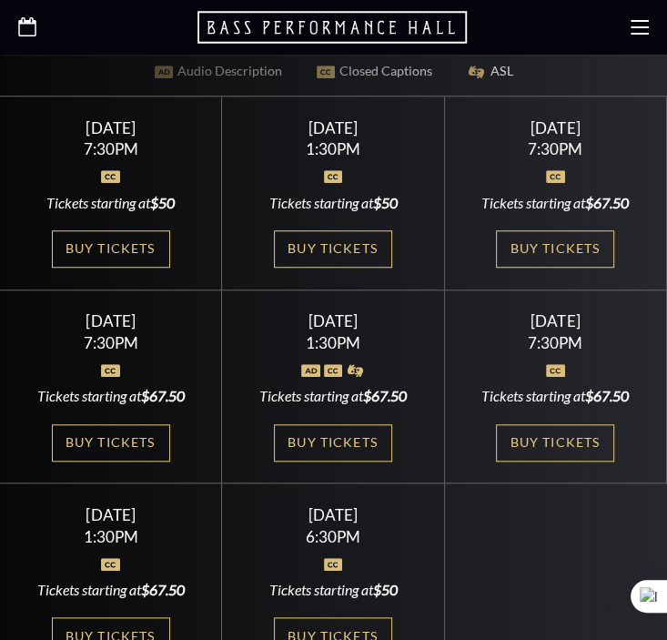
scroll to position [637, 0]
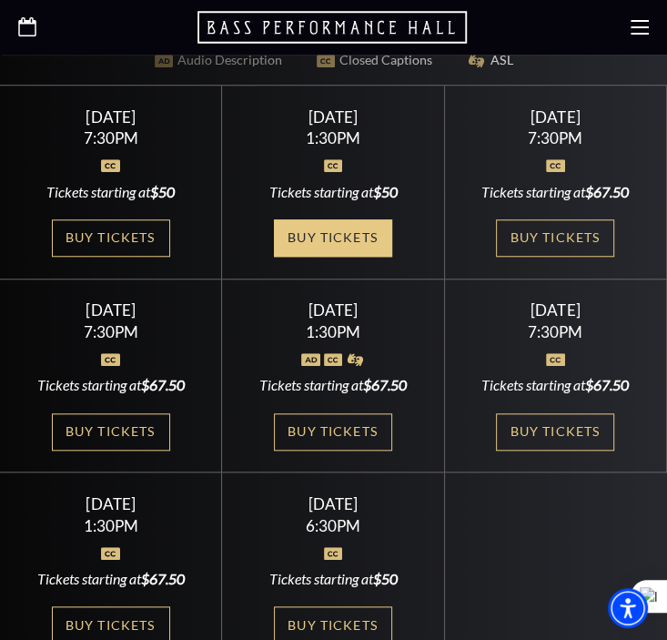
click at [336, 219] on link "Buy Tickets" at bounding box center [333, 237] width 118 height 37
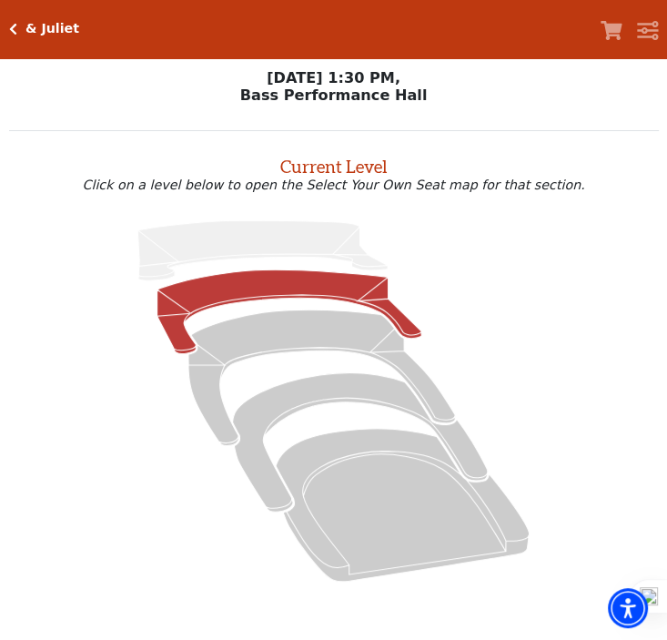
click at [218, 299] on icon at bounding box center [289, 311] width 264 height 84
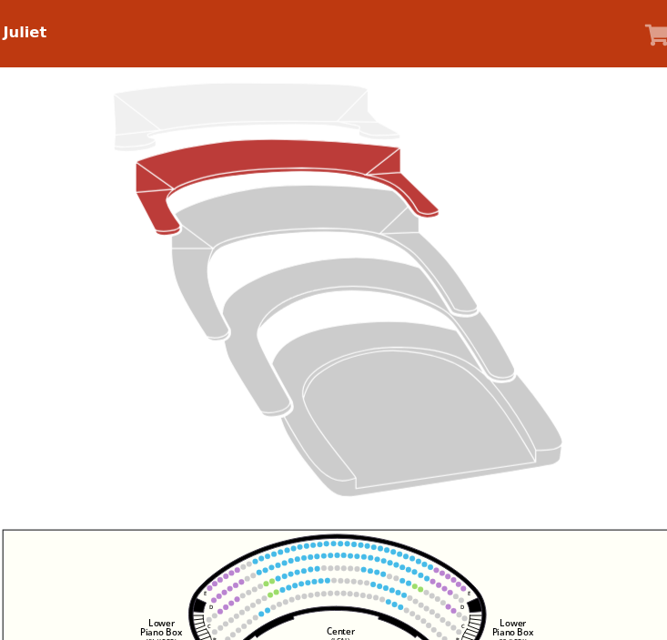
scroll to position [148, 0]
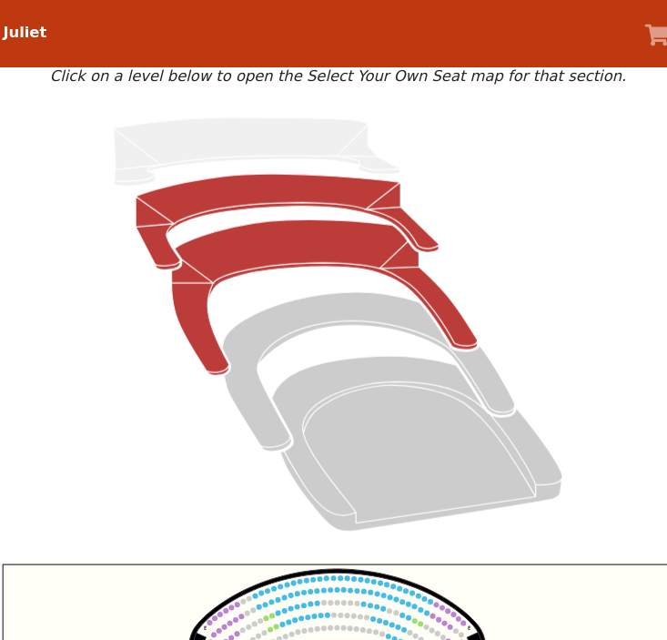
click at [268, 218] on icon at bounding box center [321, 260] width 267 height 136
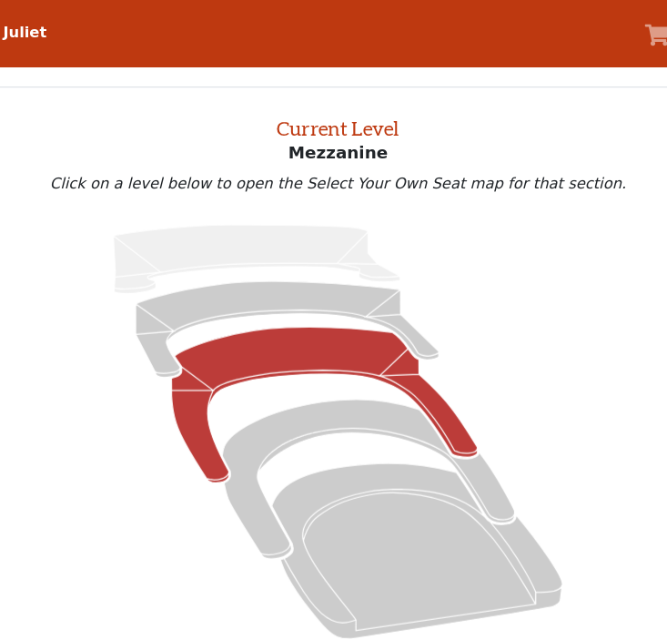
scroll to position [0, 0]
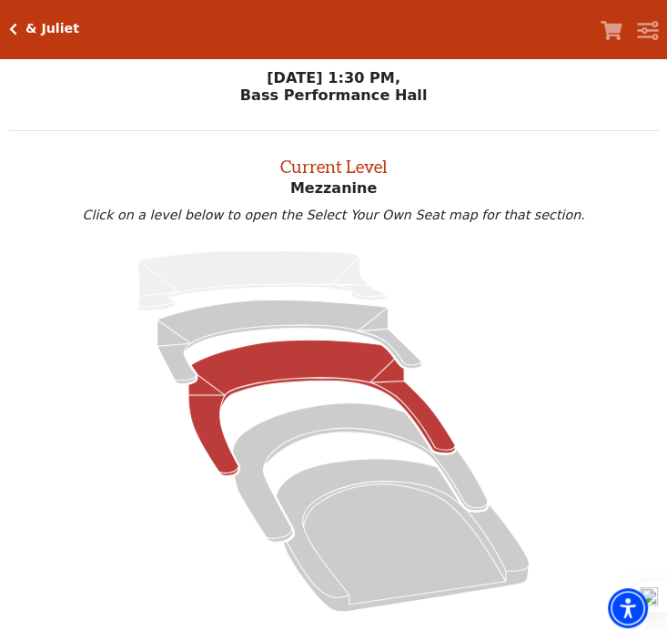
click at [10, 28] on icon "Click here to go back to filters" at bounding box center [13, 29] width 8 height 13
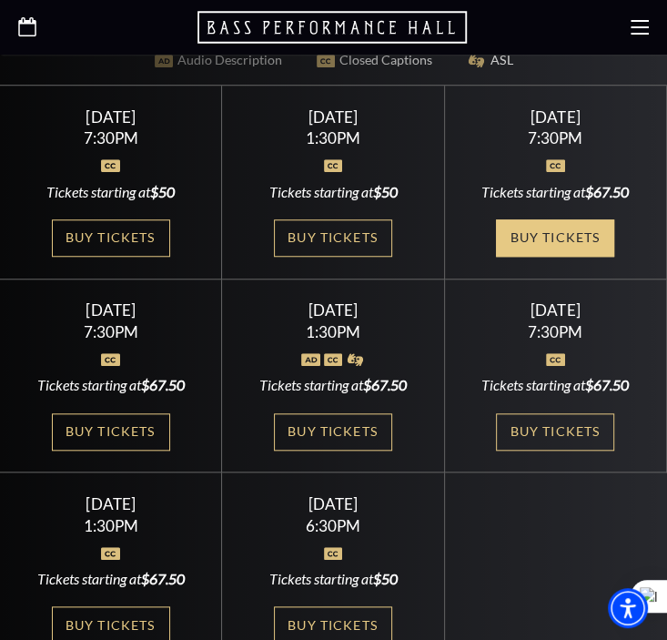
click at [524, 219] on link "Buy Tickets" at bounding box center [555, 237] width 118 height 37
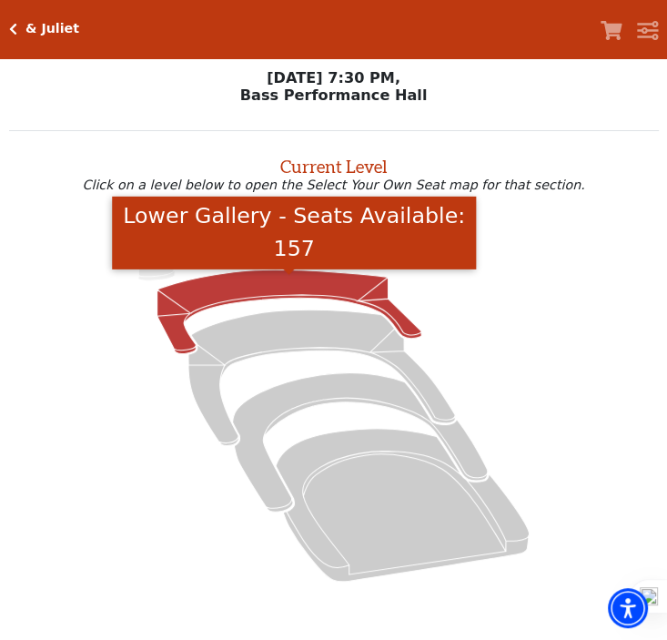
click at [284, 300] on icon "Lower Gallery - Seats Available: 157" at bounding box center [289, 311] width 264 height 84
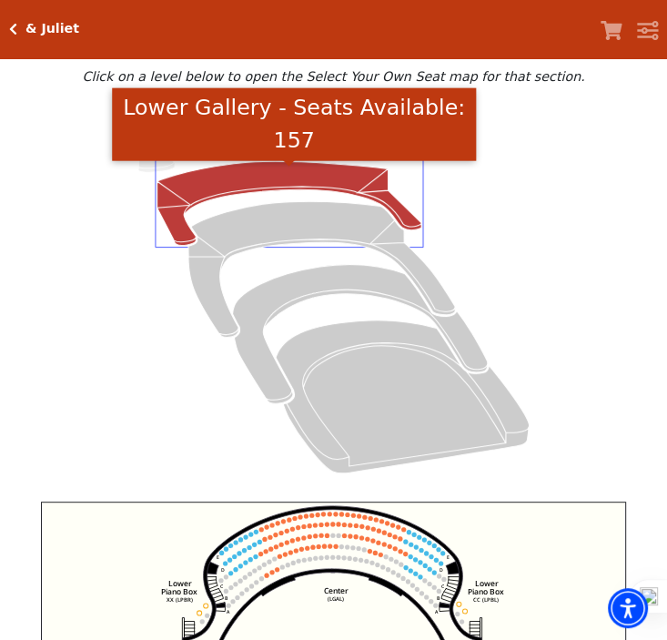
scroll to position [69, 0]
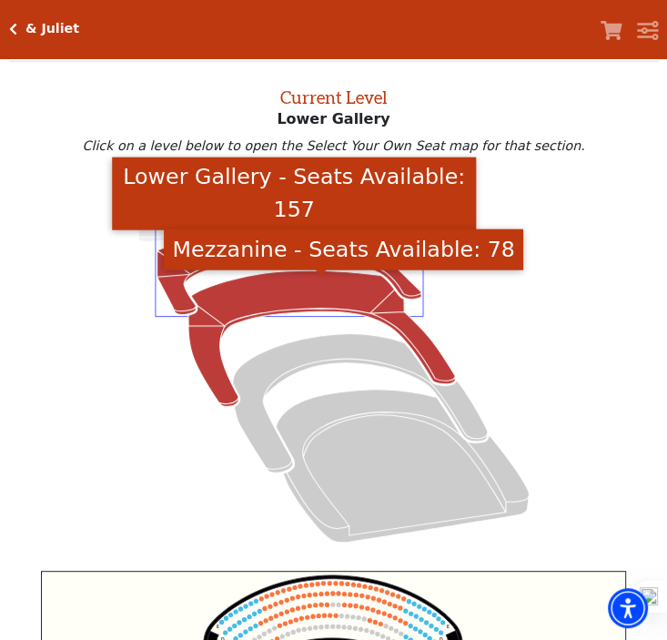
click at [275, 294] on icon "Mezzanine - Seats Available: 78" at bounding box center [321, 339] width 267 height 136
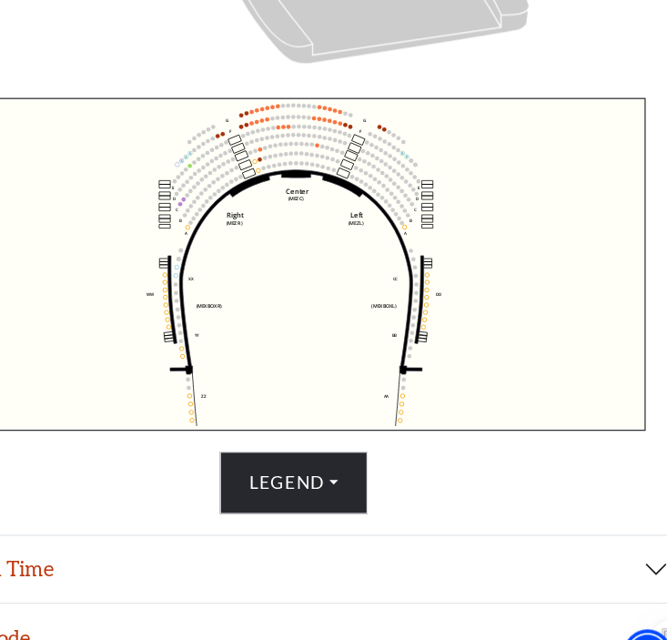
scroll to position [493, 0]
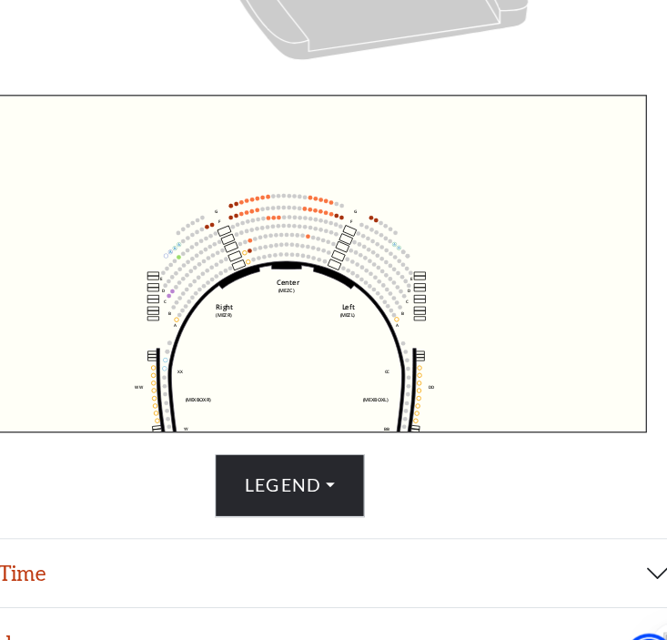
drag, startPoint x: 340, startPoint y: 291, endPoint x: 336, endPoint y: 368, distance: 76.6
click at [336, 368] on icon "Center (MEZC) Right (MEZR) Left (MEZL) (MEXBOXR) (MEXBOXL) XX WW CC DD YY BB ZZ…" at bounding box center [333, 285] width 585 height 277
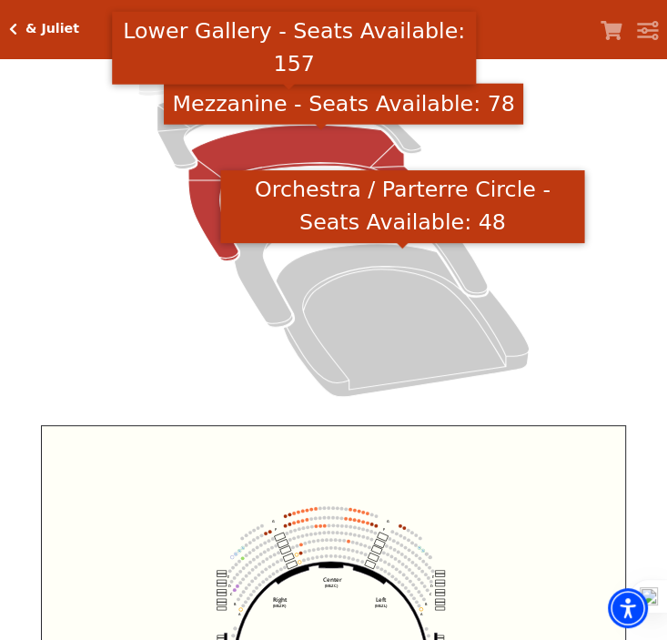
scroll to position [215, 0]
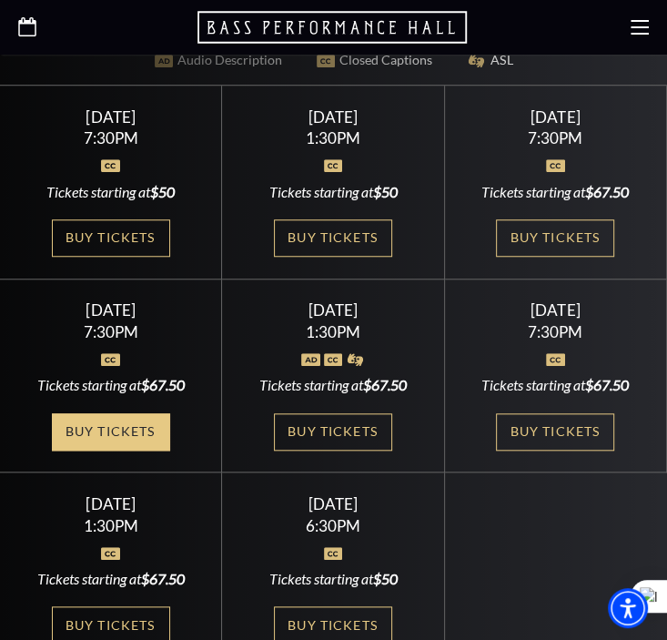
click at [104, 413] on link "Buy Tickets" at bounding box center [111, 431] width 118 height 37
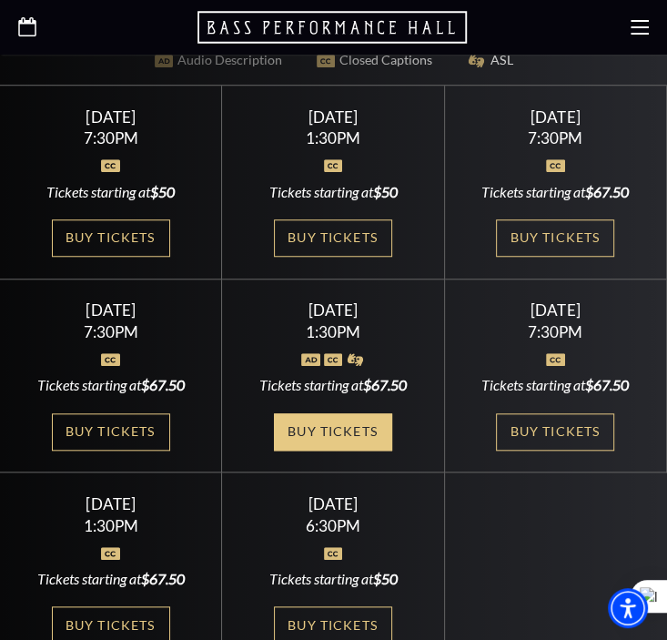
click at [309, 413] on link "Buy Tickets" at bounding box center [333, 431] width 118 height 37
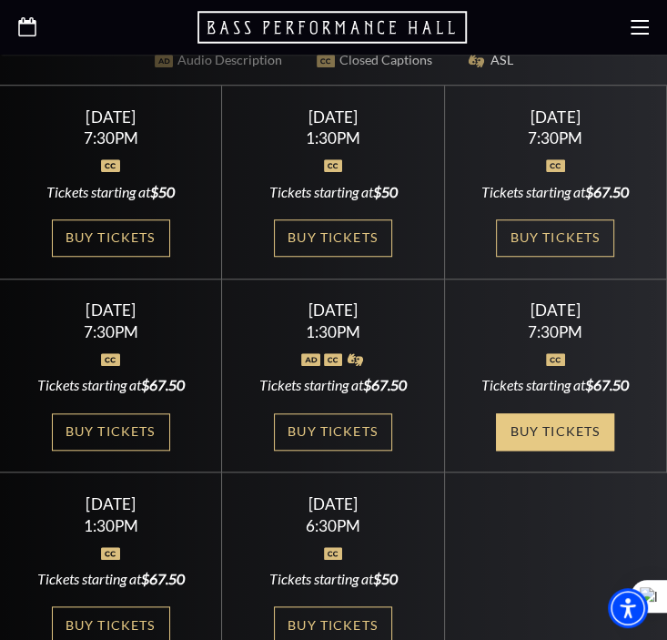
click at [579, 413] on link "Buy Tickets" at bounding box center [555, 431] width 118 height 37
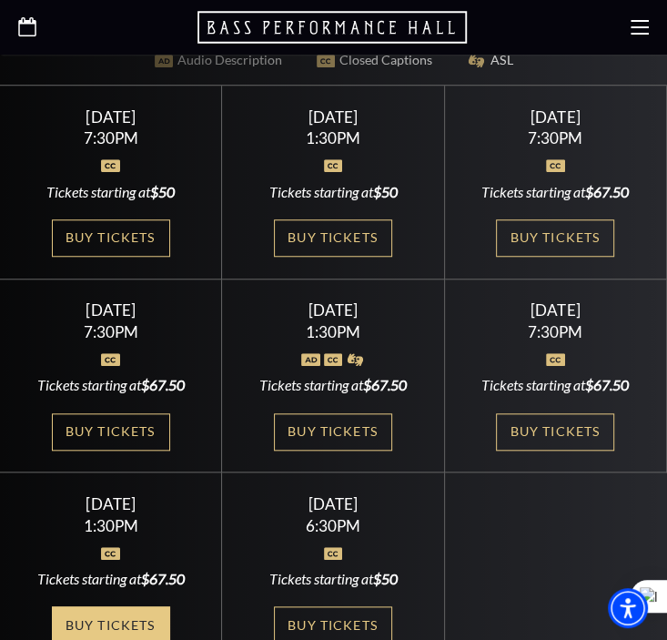
click at [87, 606] on link "Buy Tickets" at bounding box center [111, 624] width 118 height 37
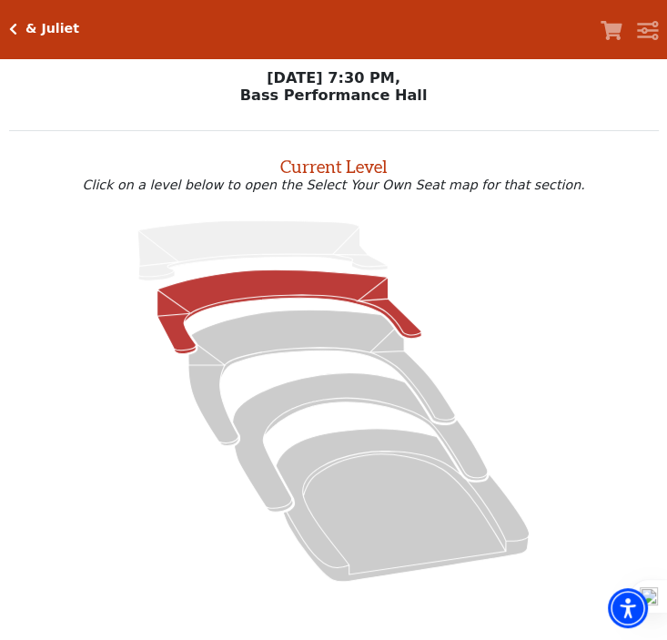
click at [307, 295] on icon at bounding box center [289, 311] width 264 height 84
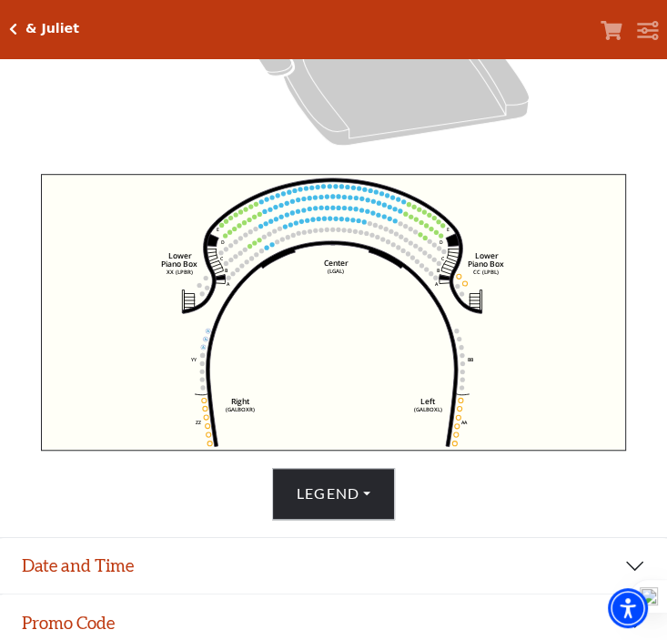
scroll to position [472, 0]
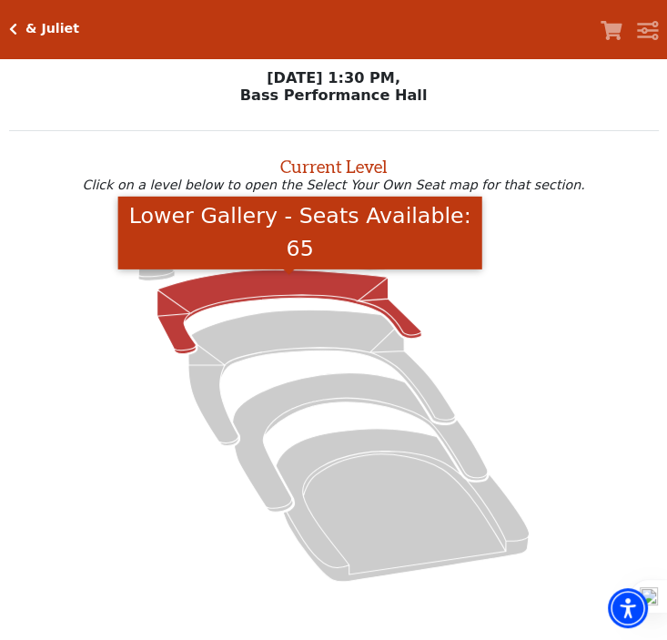
click at [215, 295] on icon "Lower Gallery - Seats Available: 65" at bounding box center [289, 311] width 264 height 84
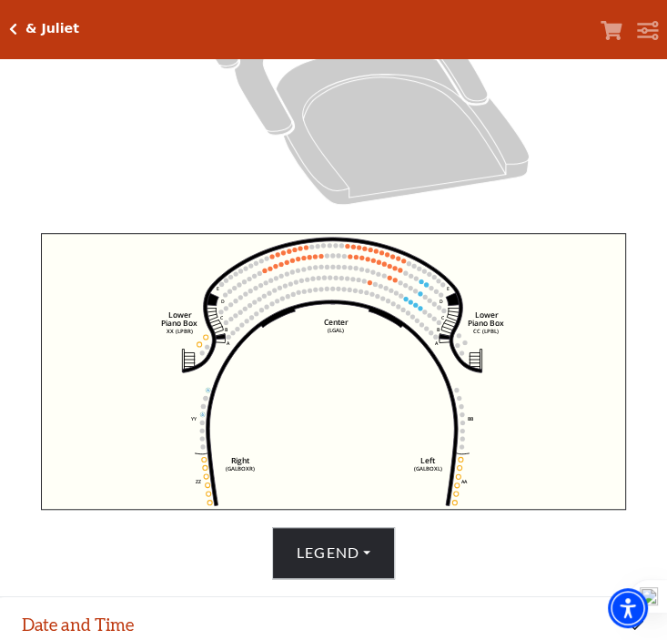
scroll to position [493, 0]
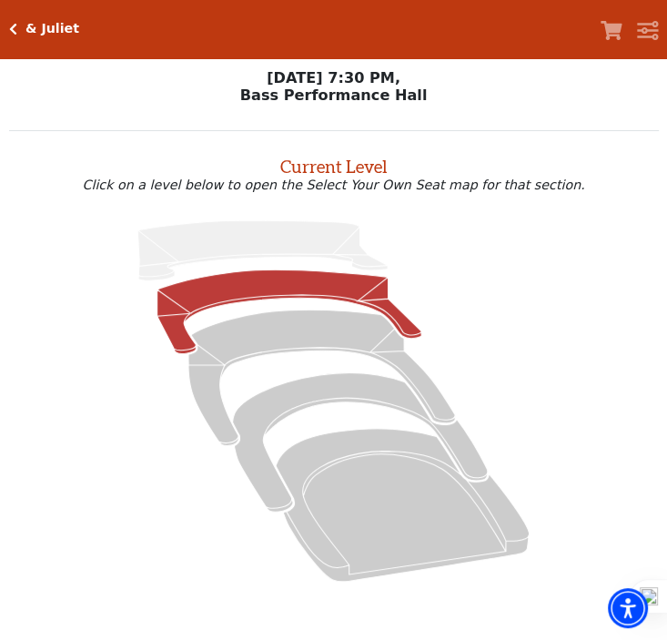
click at [242, 304] on icon at bounding box center [289, 311] width 264 height 84
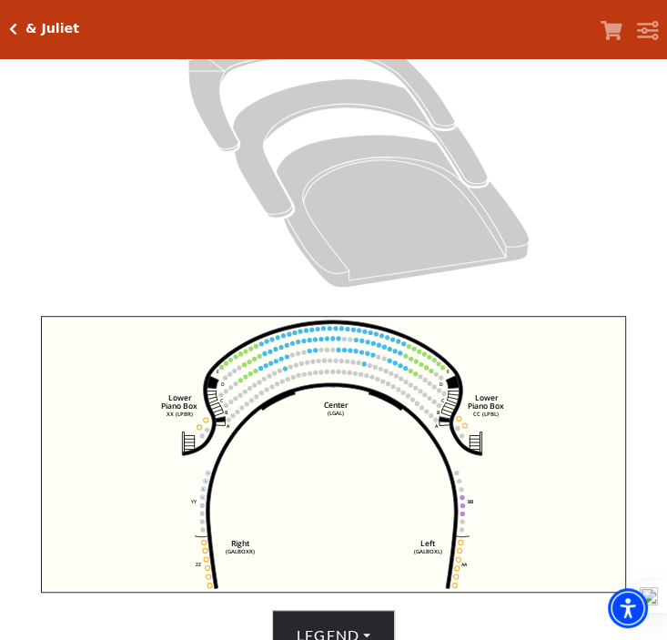
scroll to position [424, 0]
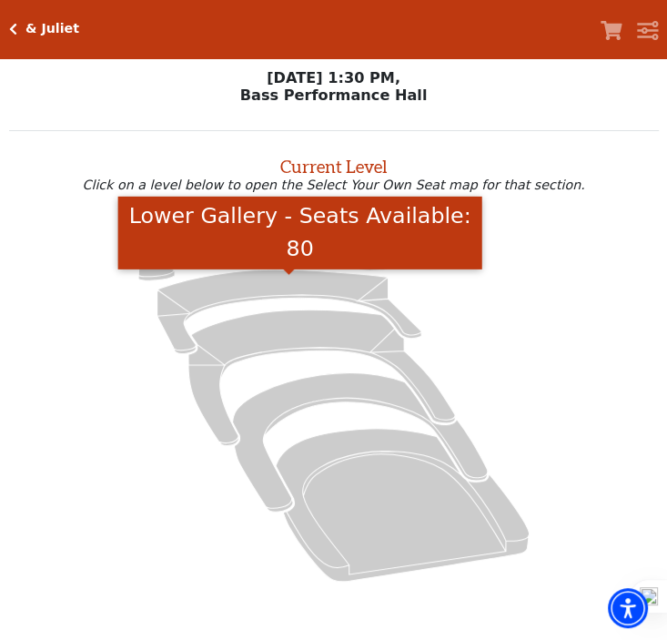
click at [180, 298] on icon "Lower Gallery - Seats Available: 80" at bounding box center [289, 311] width 264 height 84
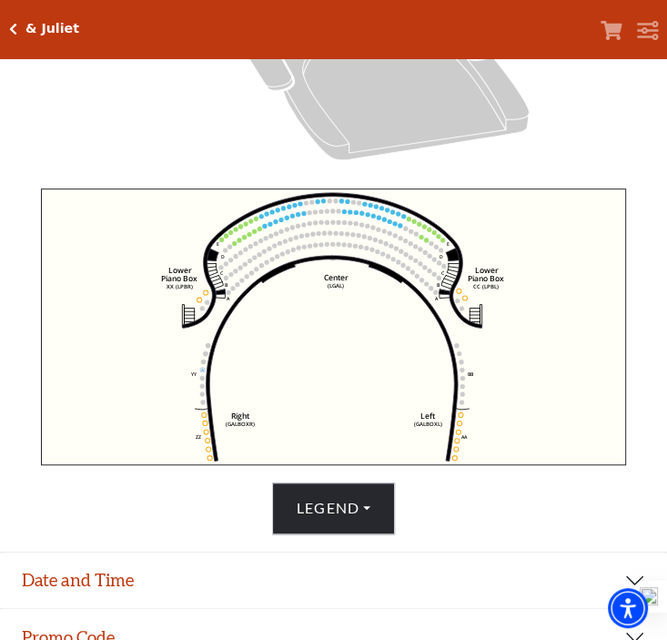
scroll to position [493, 0]
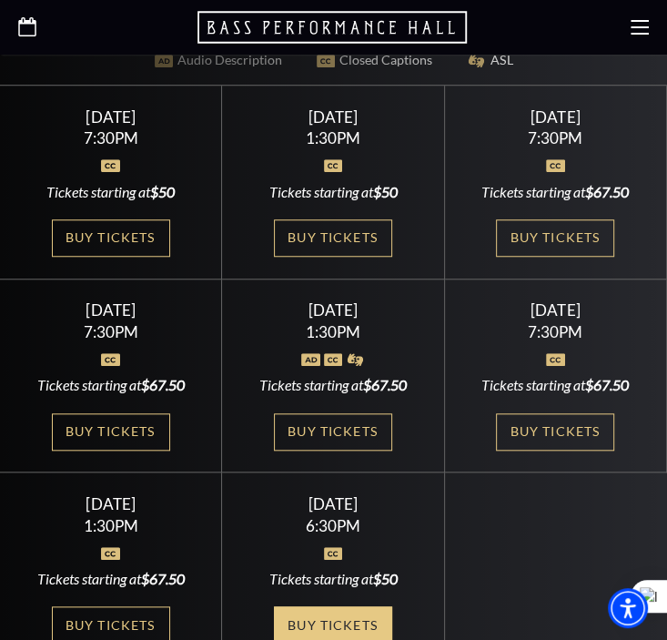
click at [360, 606] on link "Buy Tickets" at bounding box center [333, 624] width 118 height 37
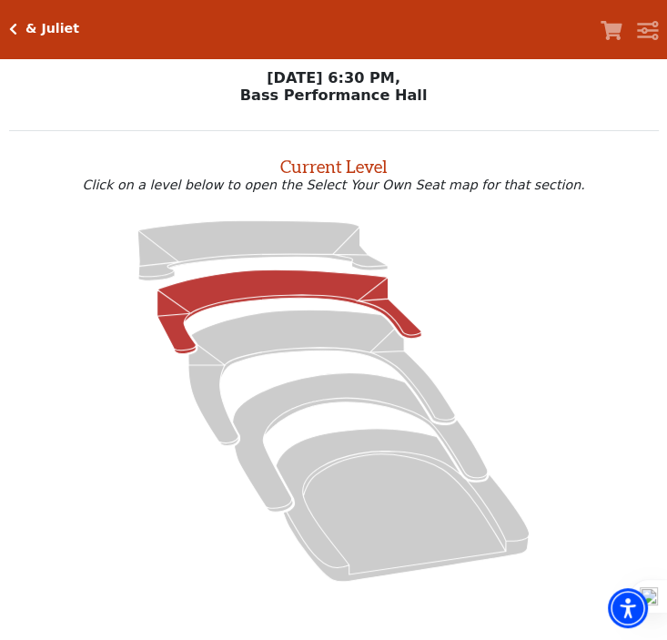
click at [238, 306] on icon at bounding box center [289, 311] width 264 height 84
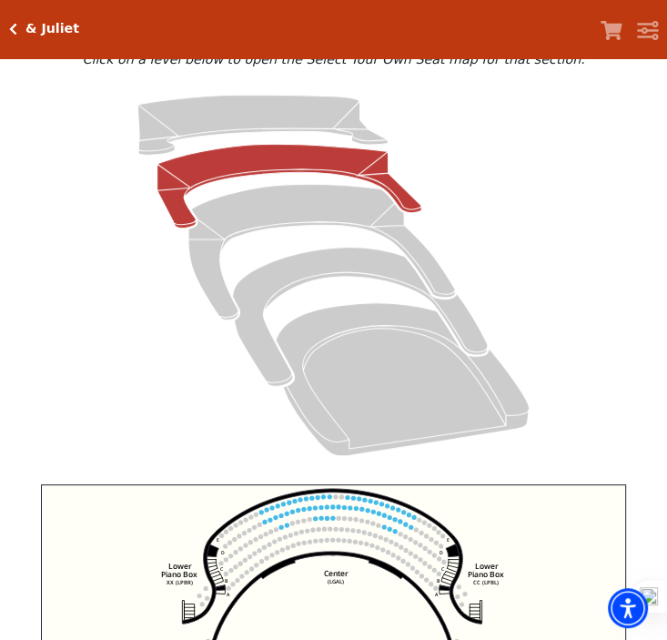
scroll to position [493, 0]
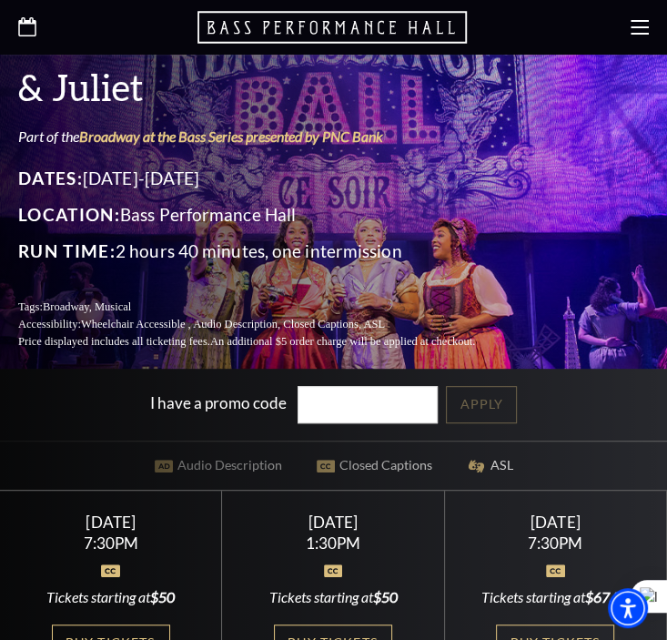
scroll to position [212, 0]
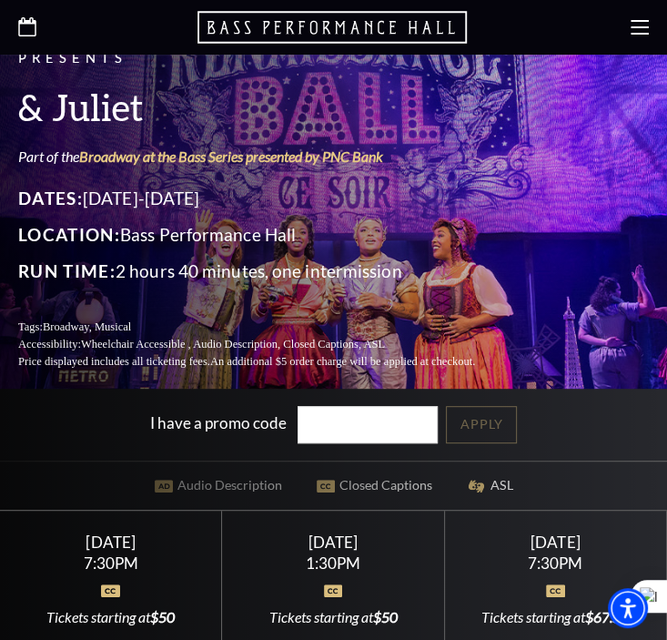
click at [25, 25] on icon "Open this option" at bounding box center [27, 26] width 18 height 19
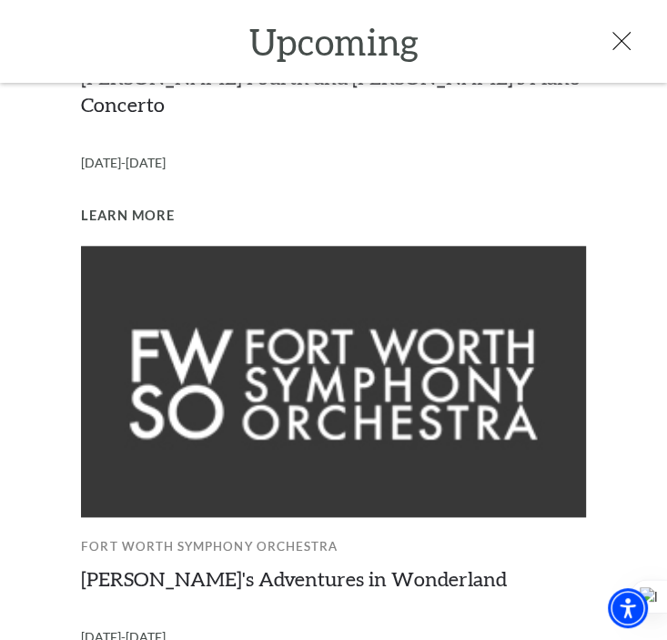
scroll to position [1438, 0]
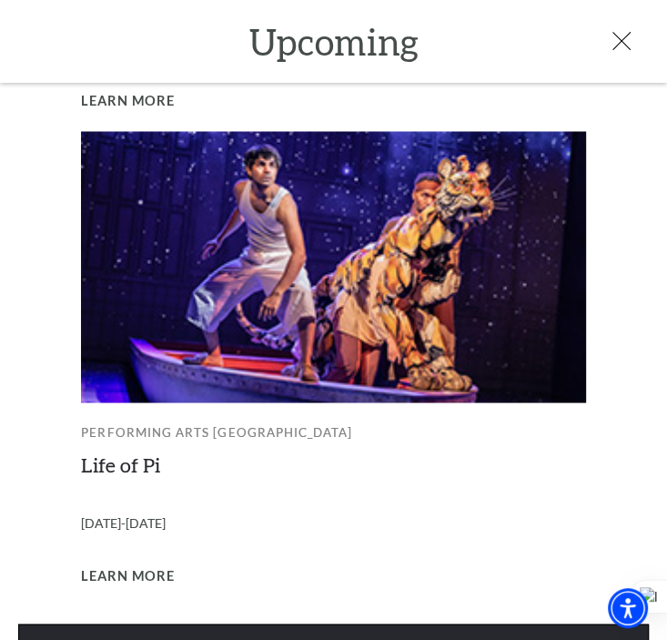
click at [331, 623] on link "View Full Calendar" at bounding box center [333, 648] width 631 height 51
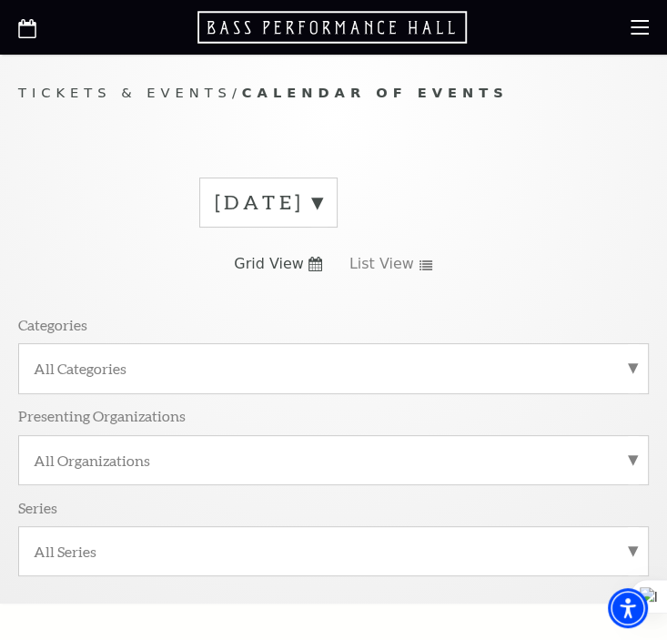
click at [322, 202] on label "August 2025" at bounding box center [268, 202] width 107 height 28
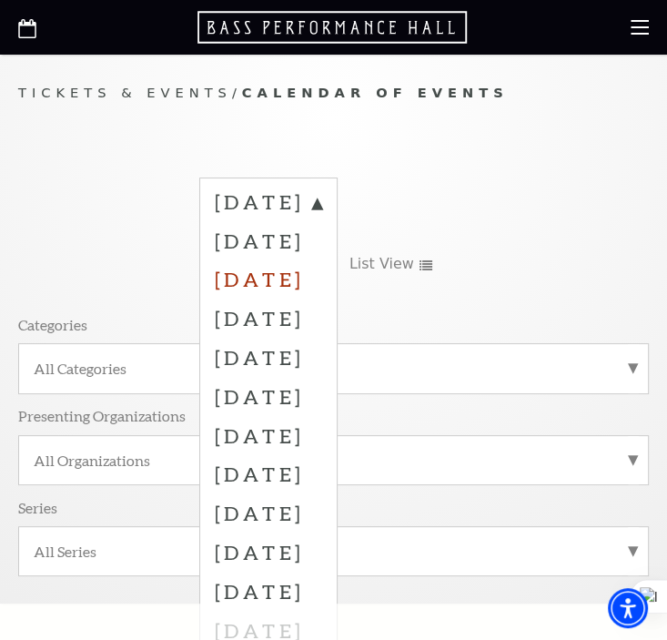
click at [298, 282] on label "October 2025" at bounding box center [268, 278] width 107 height 39
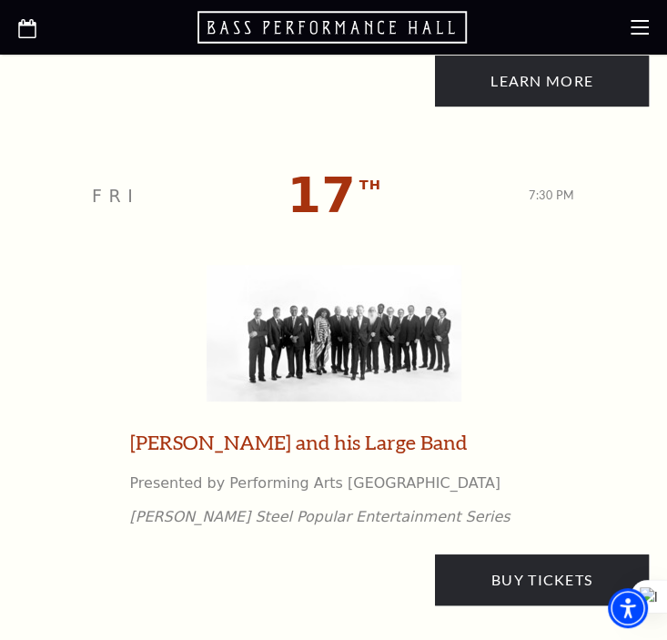
scroll to position [3609, 0]
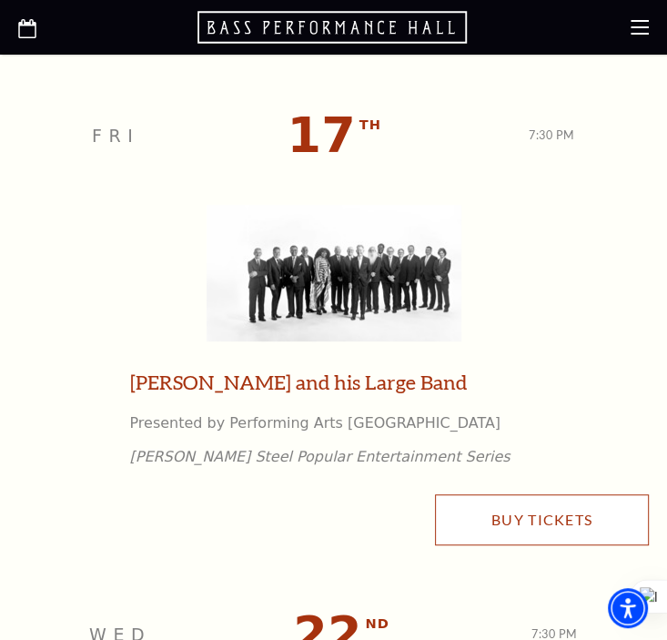
click at [558, 530] on link "Buy Tickets" at bounding box center [542, 519] width 214 height 51
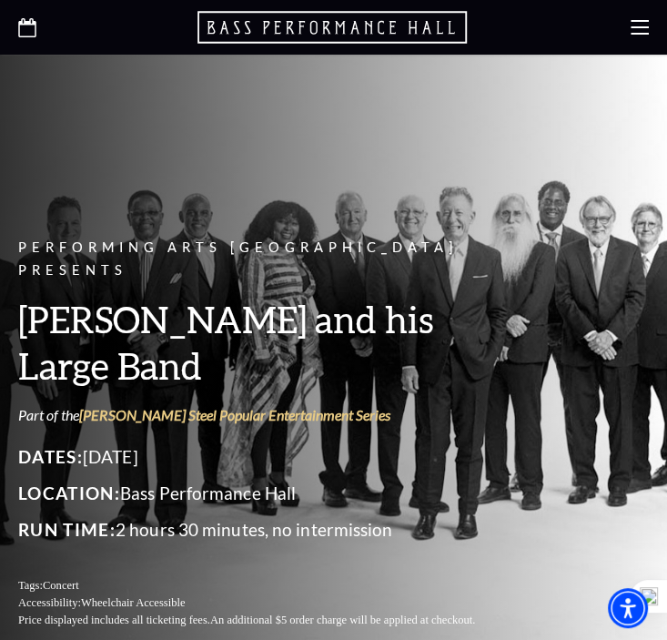
scroll to position [212, 0]
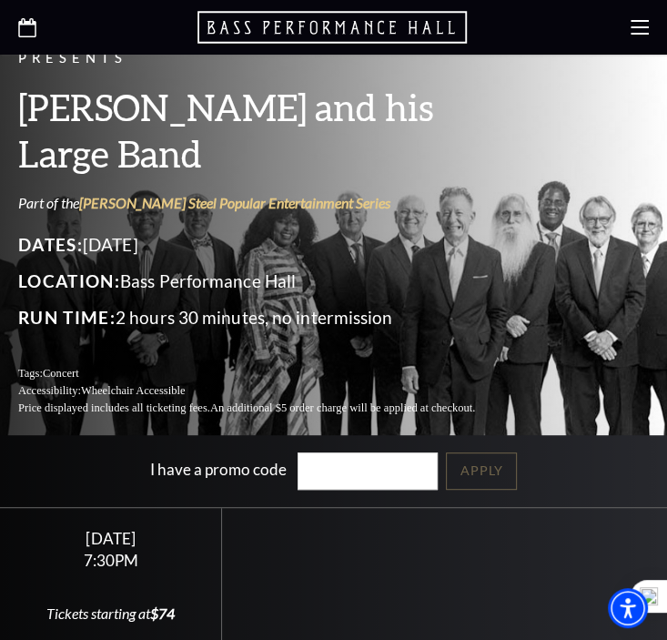
drag, startPoint x: 76, startPoint y: 589, endPoint x: 147, endPoint y: 514, distance: 102.4
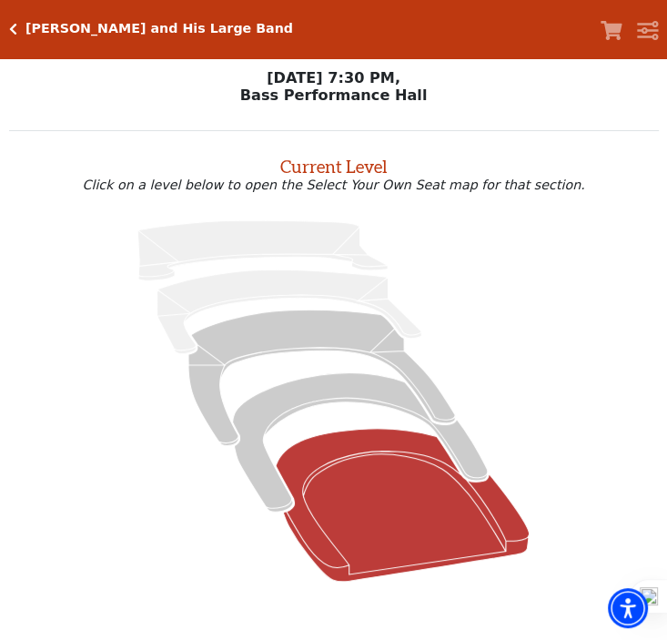
click at [422, 556] on icon at bounding box center [402, 505] width 253 height 153
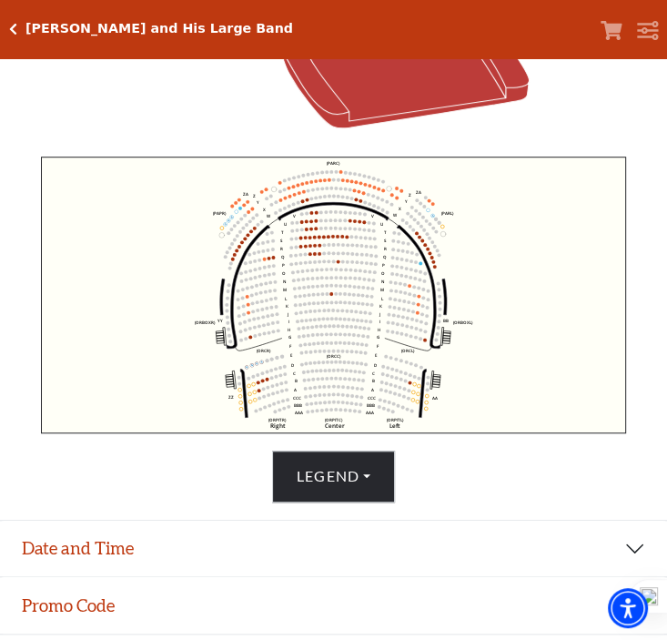
scroll to position [58, 0]
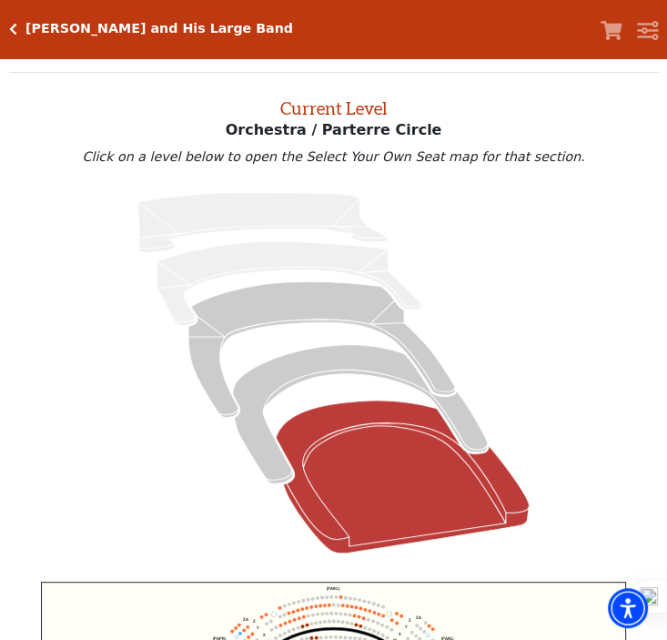
click at [18, 22] on div "Lyle Lovett and His Large Band" at bounding box center [155, 28] width 276 height 15
click at [7, 25] on div "Lyle Lovett and His Large Band Your Tickets Filters" at bounding box center [333, 29] width 667 height 58
click at [12, 25] on icon "Click here to go back to filters" at bounding box center [13, 29] width 8 height 13
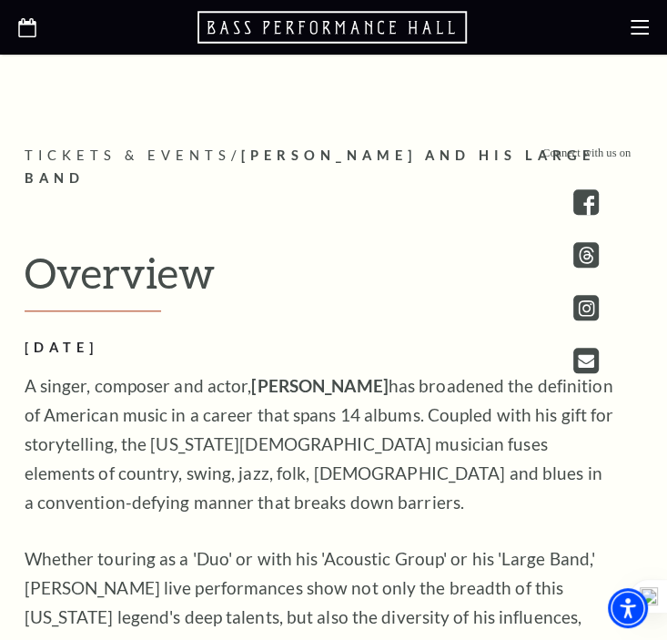
scroll to position [849, 0]
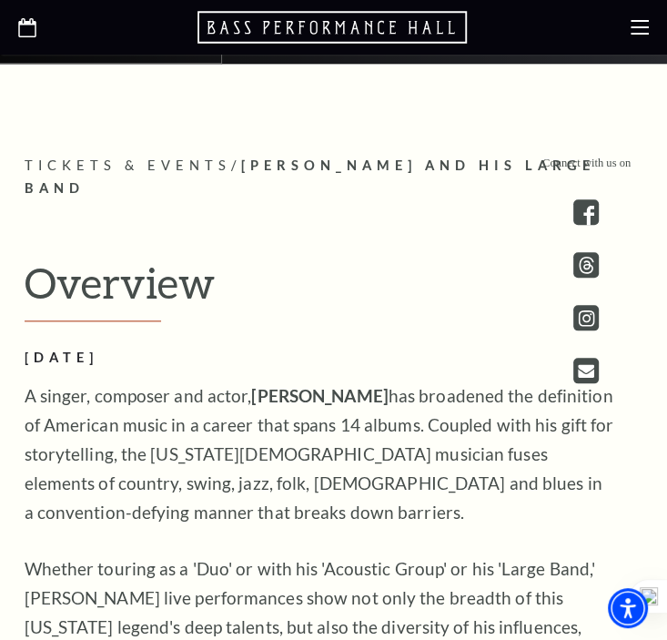
click at [29, 26] on icon "Open this option" at bounding box center [27, 27] width 18 height 19
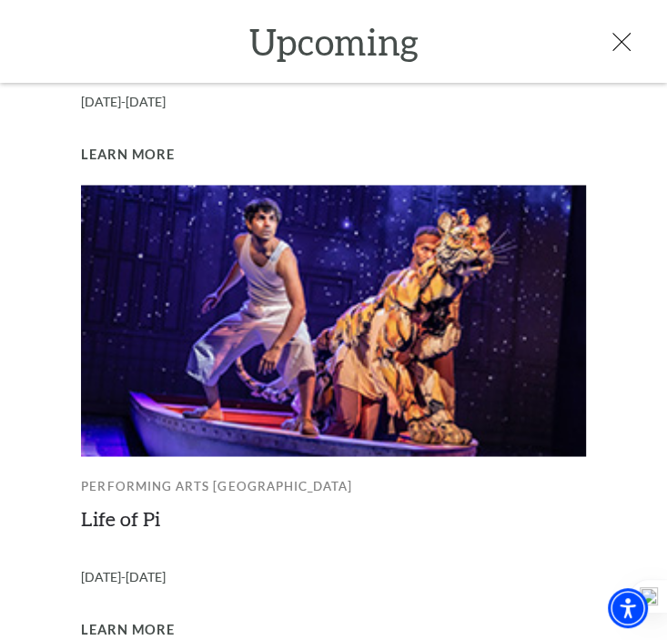
scroll to position [1438, 0]
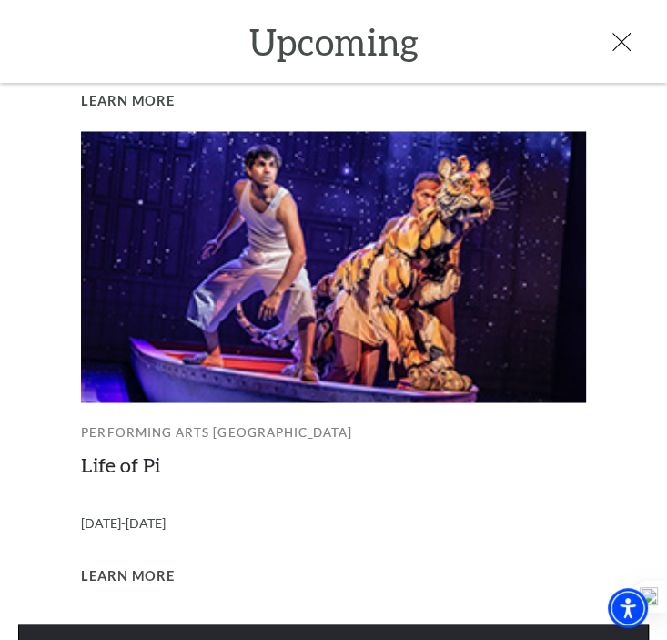
click at [292, 623] on link "View Full Calendar" at bounding box center [333, 648] width 631 height 51
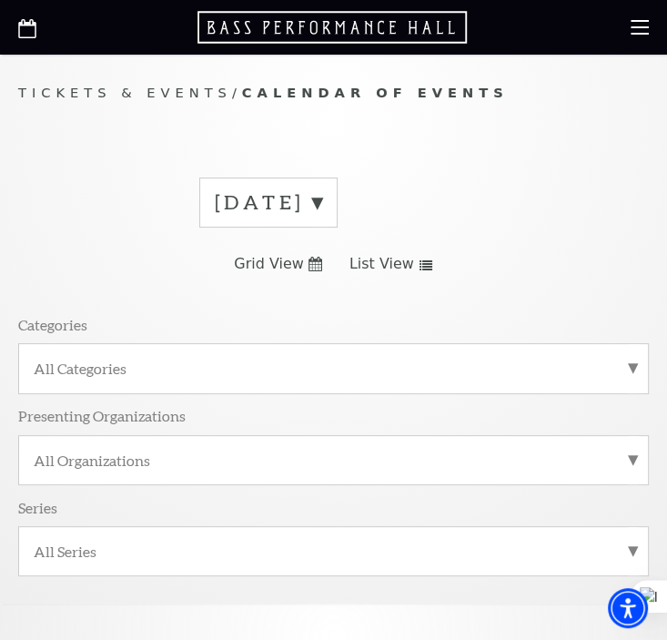
click at [322, 197] on label "August 2025" at bounding box center [268, 202] width 107 height 28
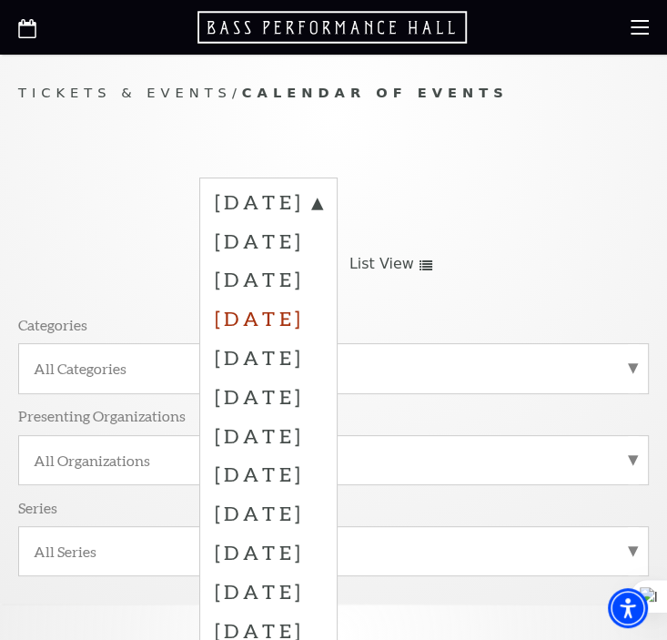
click at [322, 314] on label "November 2025" at bounding box center [268, 318] width 107 height 39
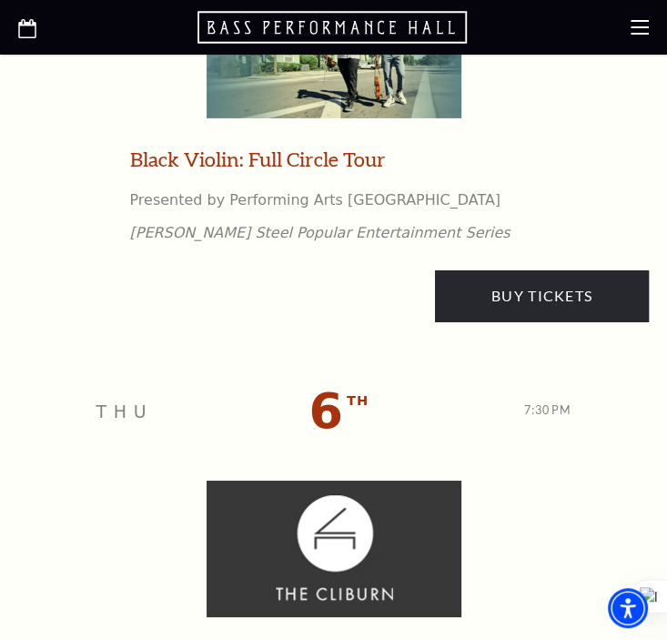
scroll to position [2972, 0]
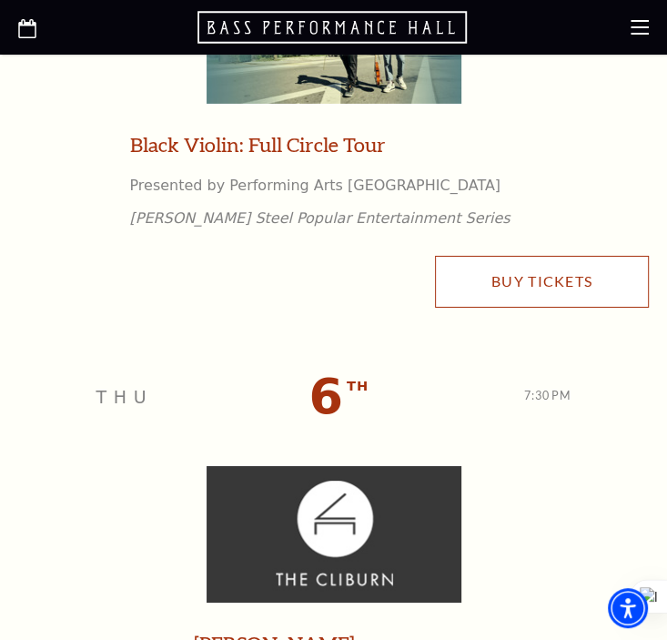
click at [556, 271] on link "Buy Tickets" at bounding box center [542, 281] width 214 height 51
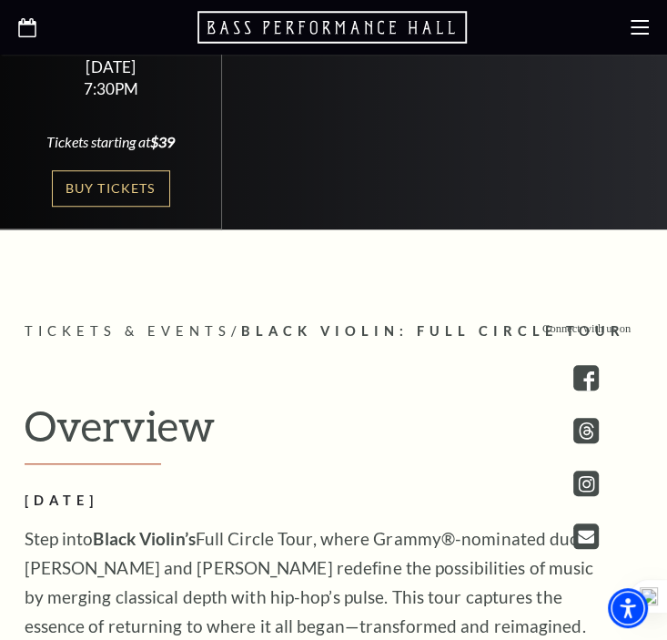
scroll to position [424, 0]
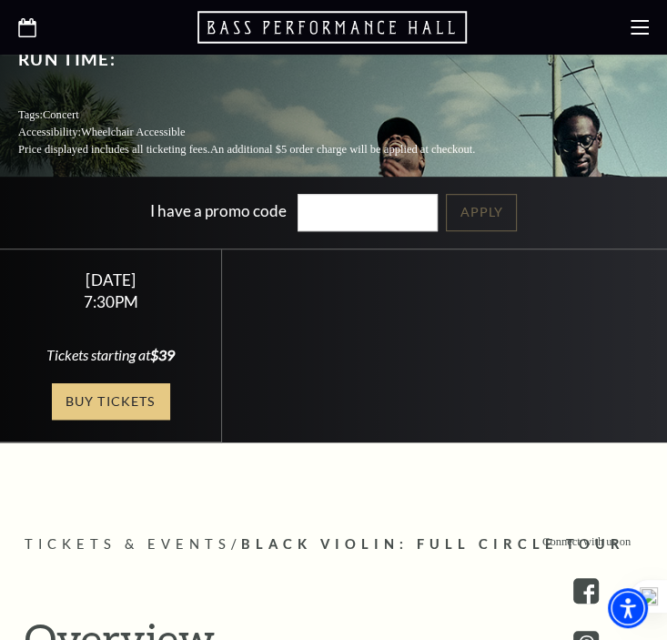
click at [73, 383] on link "Buy Tickets" at bounding box center [111, 401] width 118 height 37
click at [26, 27] on icon "Open this option" at bounding box center [27, 27] width 18 height 19
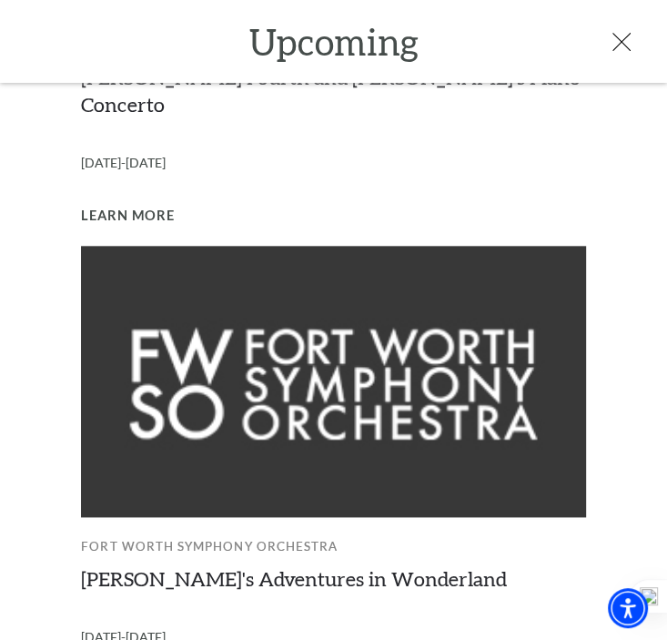
scroll to position [1438, 0]
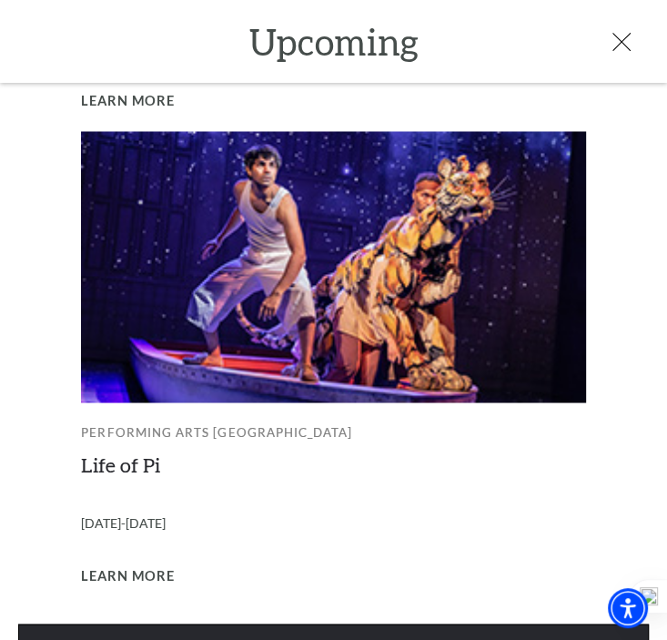
click at [163, 623] on link "View Full Calendar" at bounding box center [333, 648] width 631 height 51
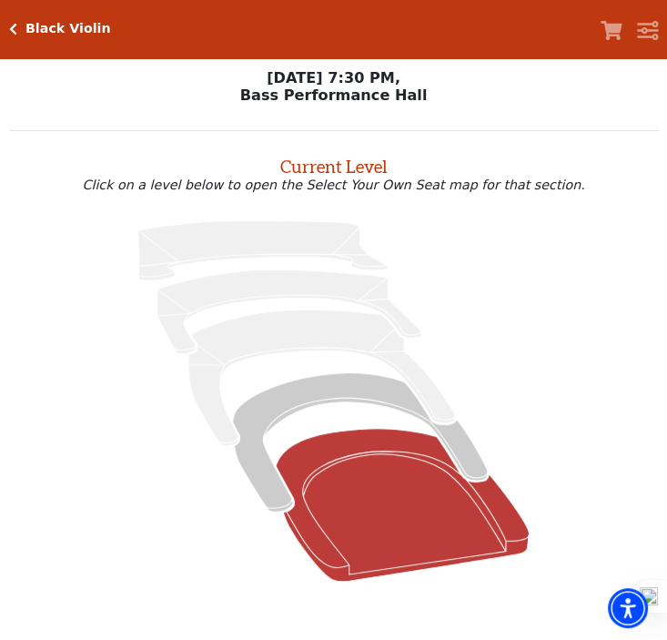
click at [349, 521] on icon at bounding box center [402, 505] width 253 height 153
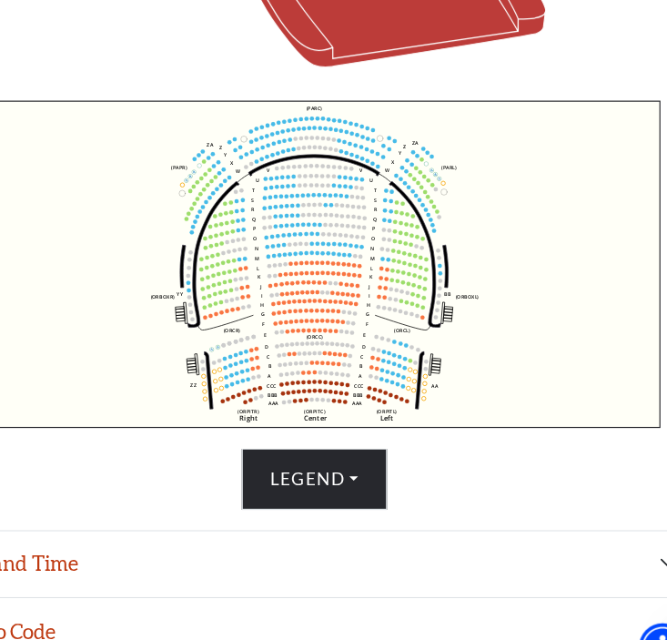
scroll to position [493, 0]
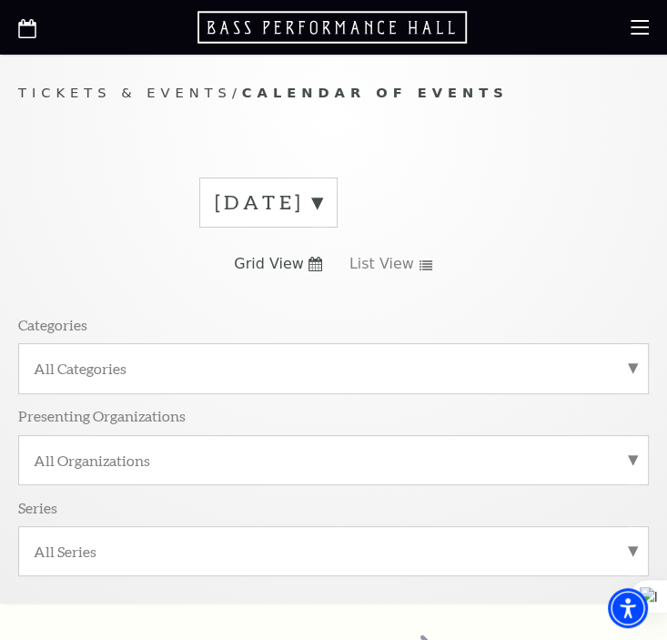
click at [322, 202] on label "August 2025" at bounding box center [268, 202] width 107 height 28
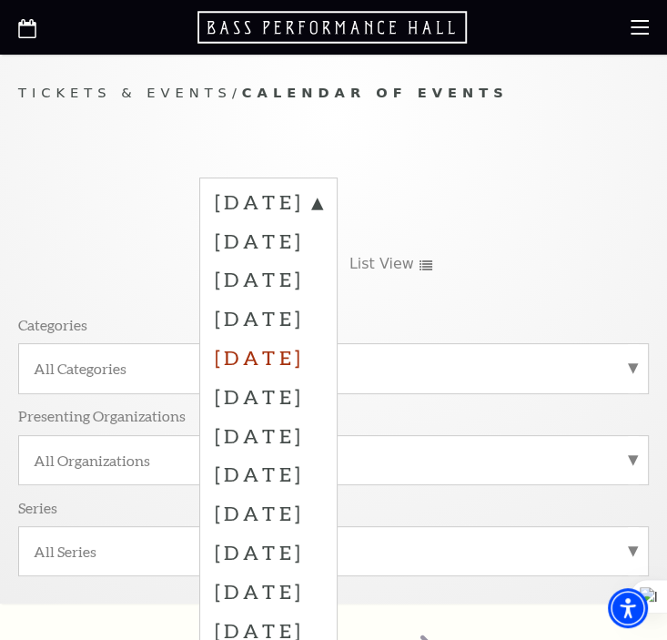
click at [278, 357] on label "December 2025" at bounding box center [268, 357] width 107 height 39
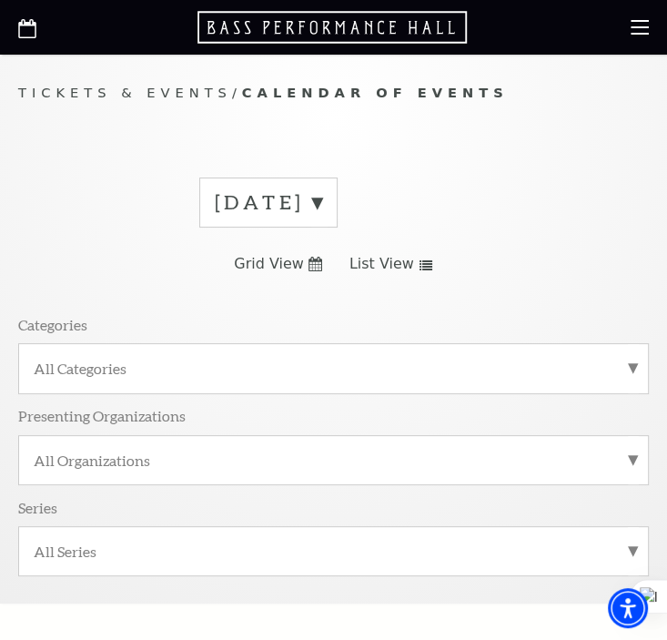
click at [322, 200] on label "August 2025" at bounding box center [268, 202] width 107 height 28
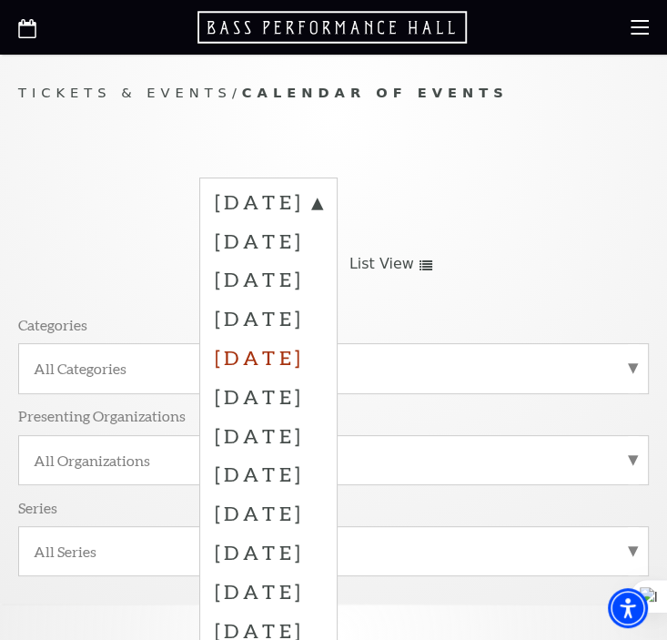
click at [284, 352] on label "December 2025" at bounding box center [268, 357] width 107 height 39
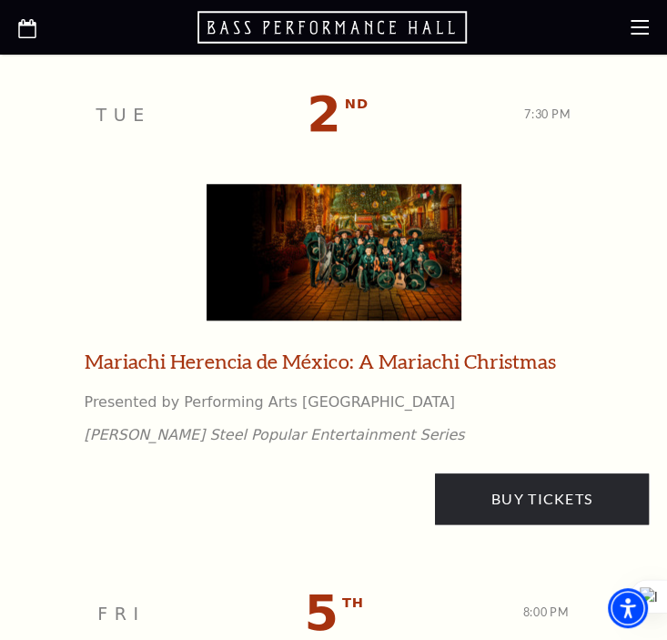
scroll to position [849, 0]
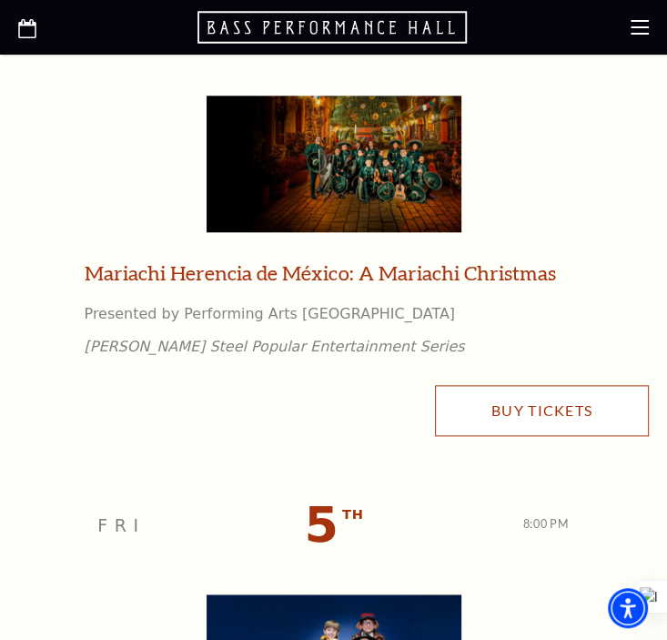
click at [489, 405] on link "Buy Tickets" at bounding box center [542, 410] width 214 height 51
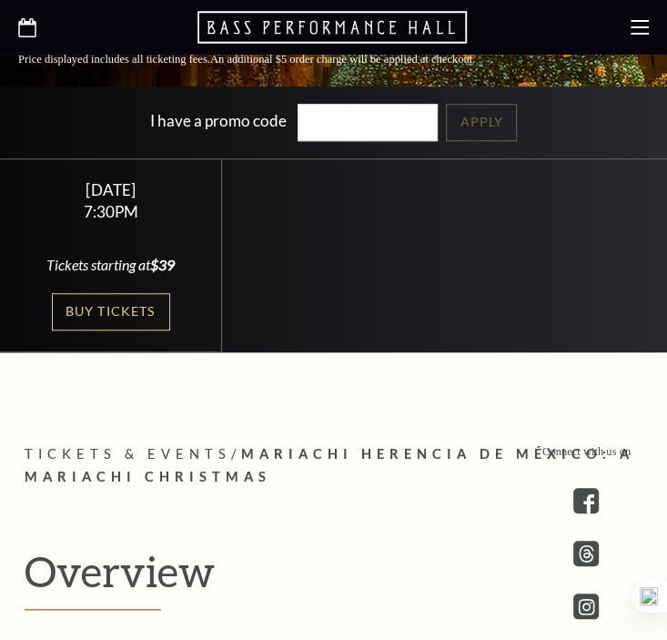
scroll to position [637, 0]
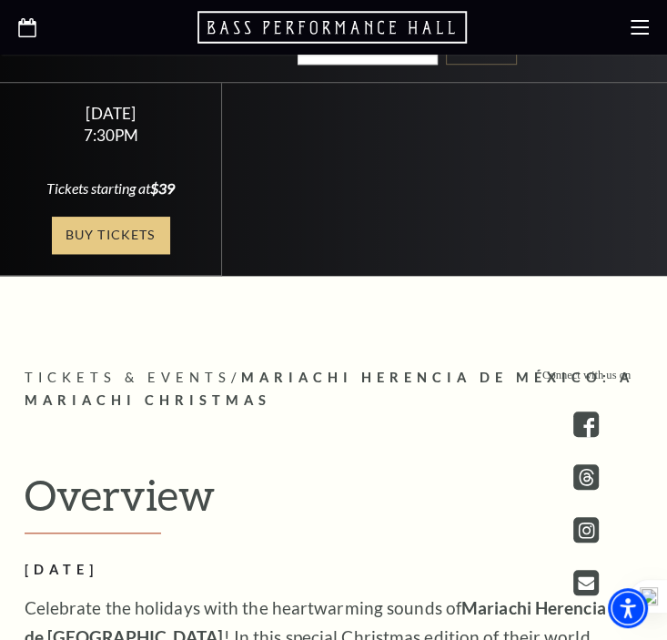
click at [103, 227] on link "Buy Tickets" at bounding box center [111, 235] width 118 height 37
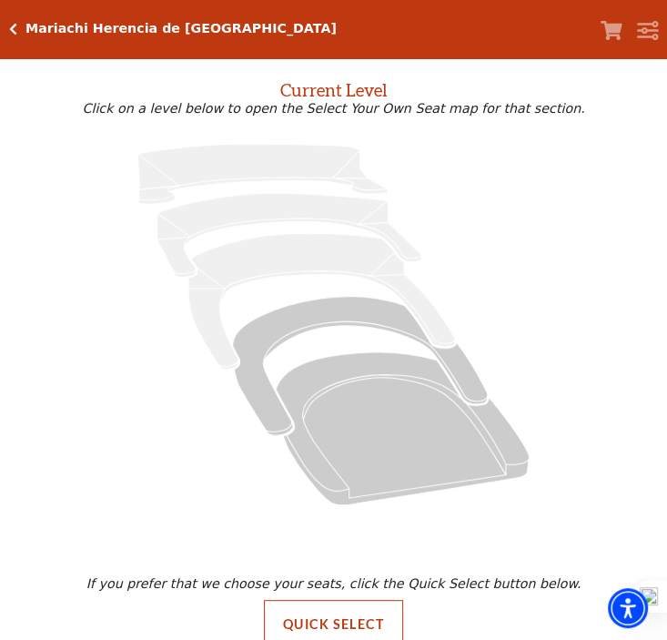
scroll to position [110, 0]
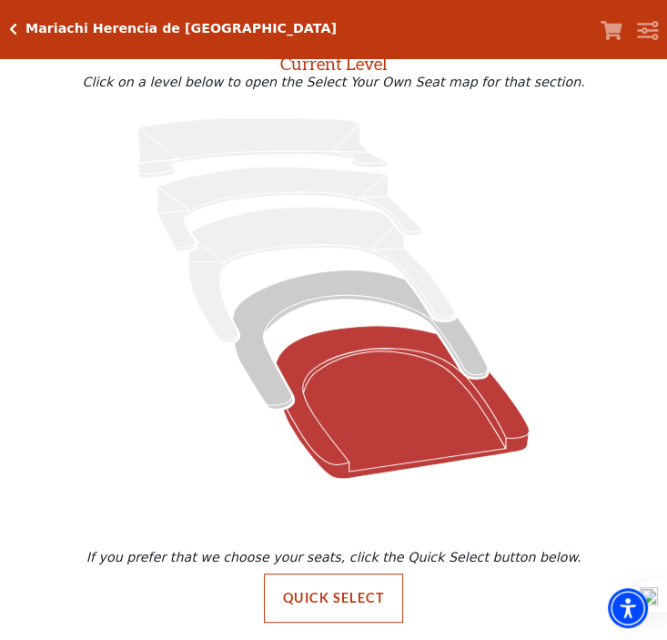
click at [364, 374] on icon at bounding box center [402, 402] width 253 height 153
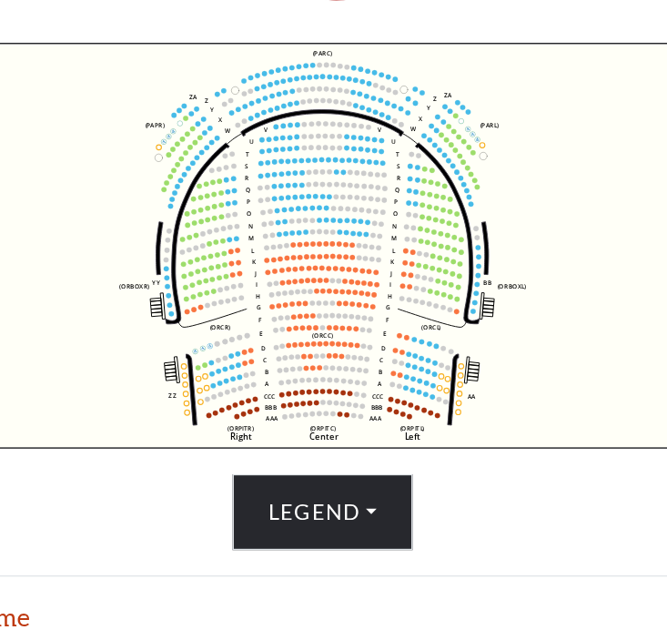
scroll to position [493, 0]
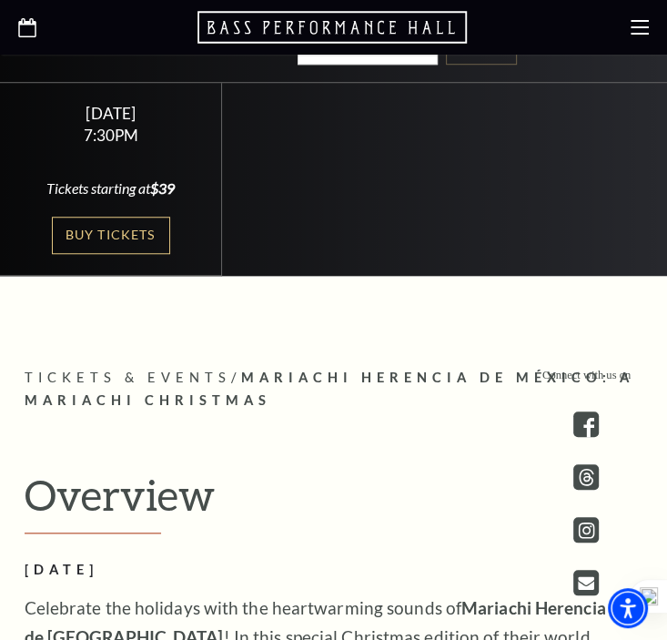
click at [29, 27] on icon at bounding box center [27, 27] width 18 height 19
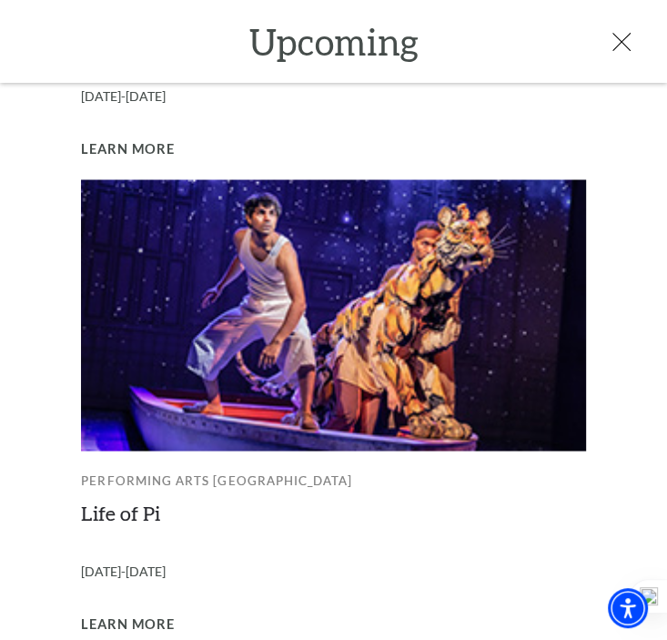
scroll to position [1438, 0]
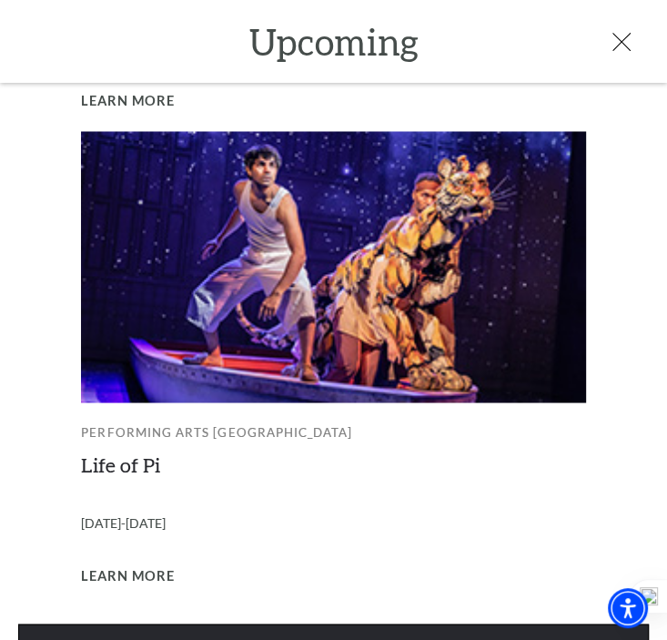
drag, startPoint x: 266, startPoint y: 584, endPoint x: 279, endPoint y: 542, distance: 44.0
click at [265, 623] on link "View Full Calendar" at bounding box center [333, 648] width 631 height 51
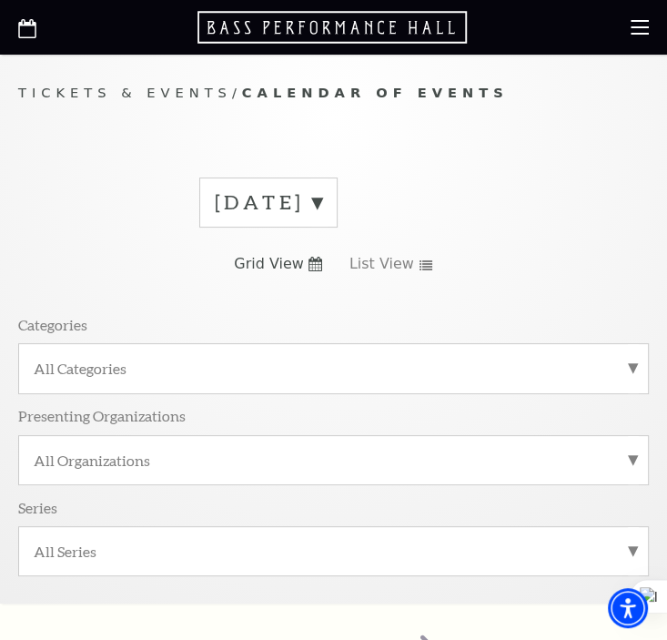
click at [322, 192] on label "[DATE]" at bounding box center [268, 202] width 107 height 28
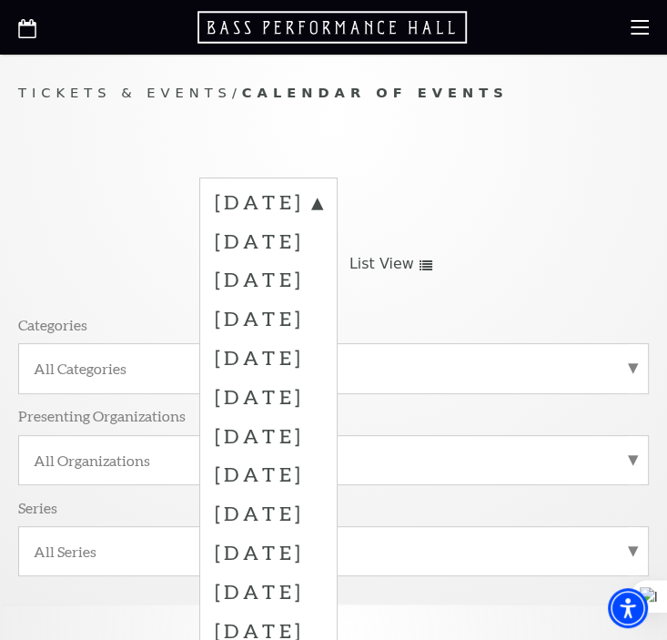
click at [319, 398] on label "[DATE]" at bounding box center [268, 396] width 107 height 39
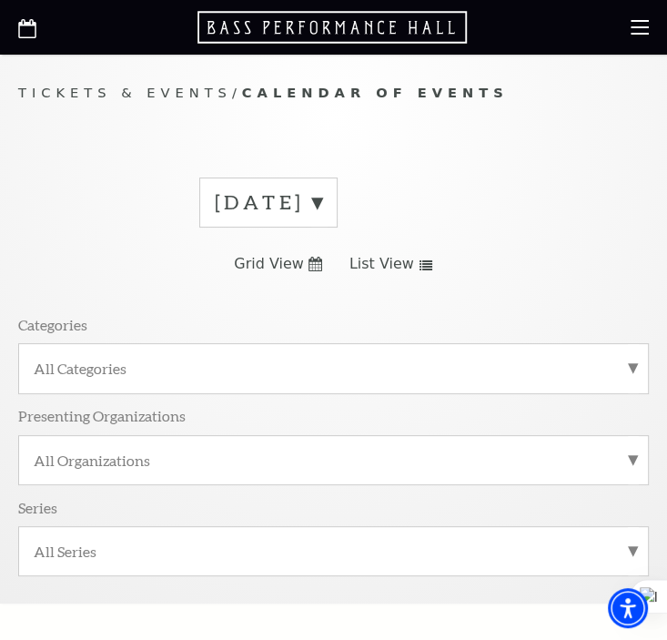
click at [322, 200] on label "[DATE]" at bounding box center [268, 202] width 107 height 28
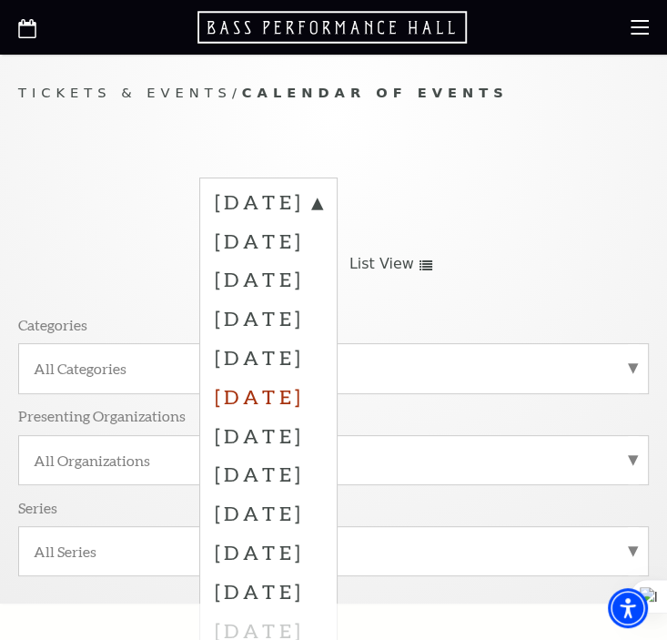
click at [322, 399] on label "[DATE]" at bounding box center [268, 396] width 107 height 39
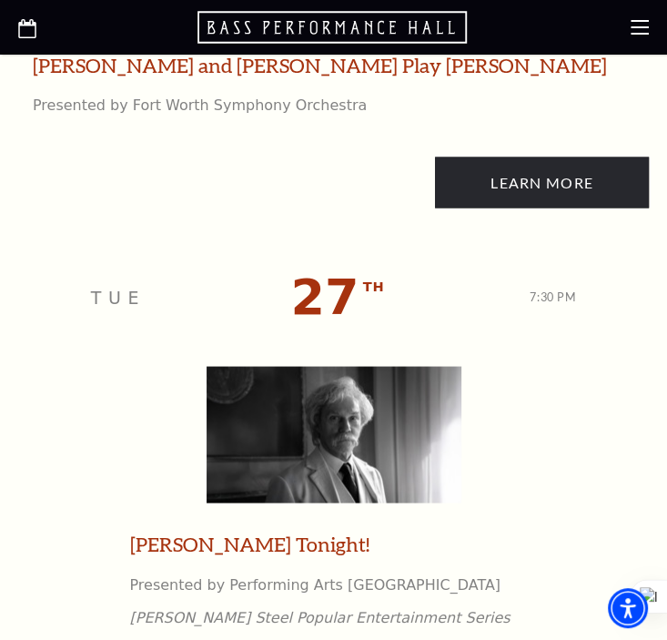
scroll to position [5096, 0]
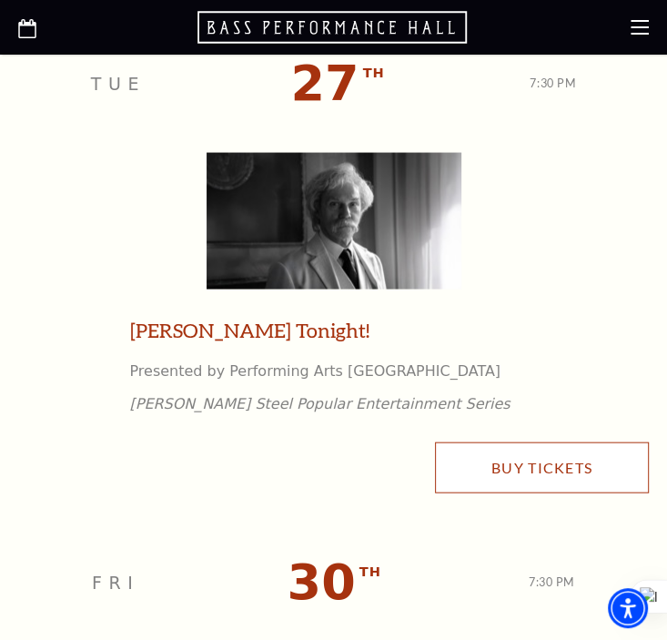
click at [510, 486] on link "Buy Tickets" at bounding box center [542, 467] width 214 height 51
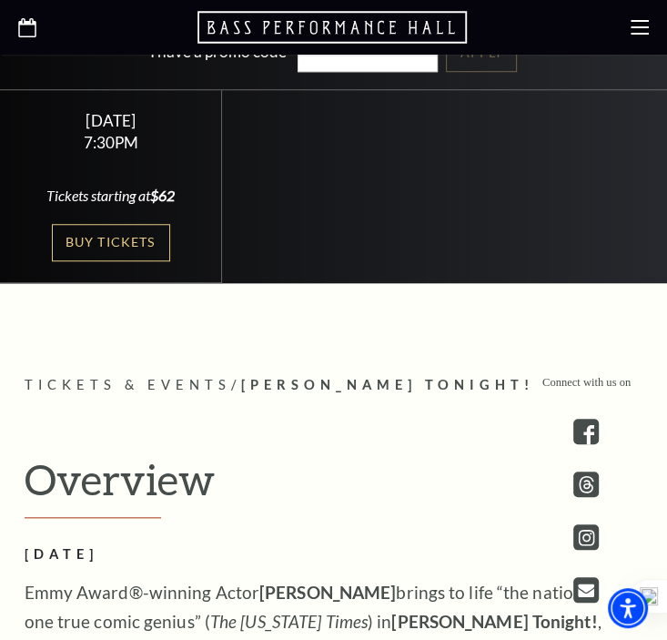
scroll to position [637, 0]
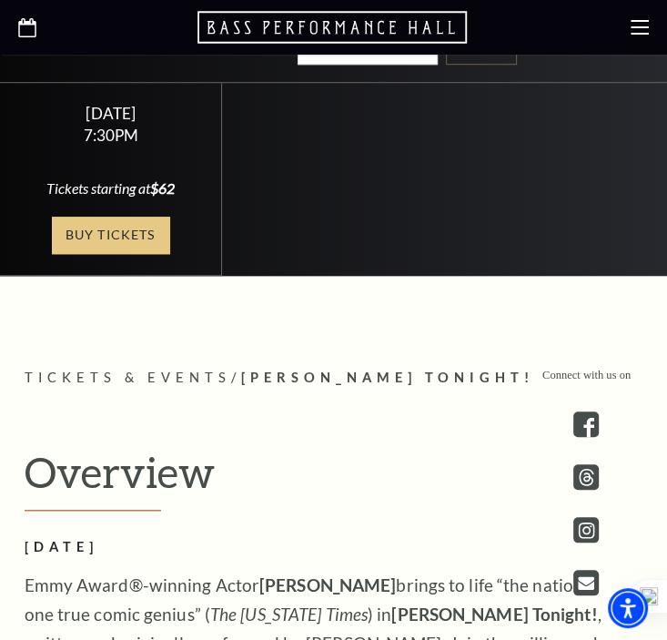
click at [141, 218] on link "Buy Tickets" at bounding box center [111, 235] width 118 height 37
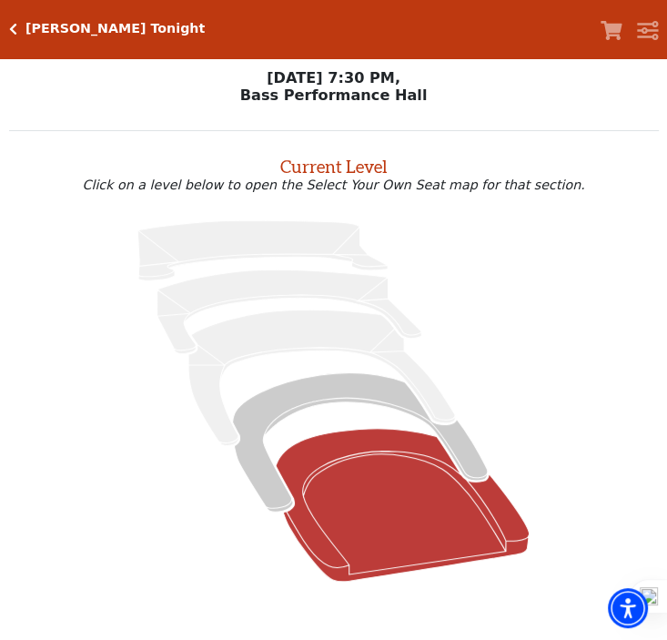
click at [419, 503] on icon at bounding box center [402, 505] width 253 height 153
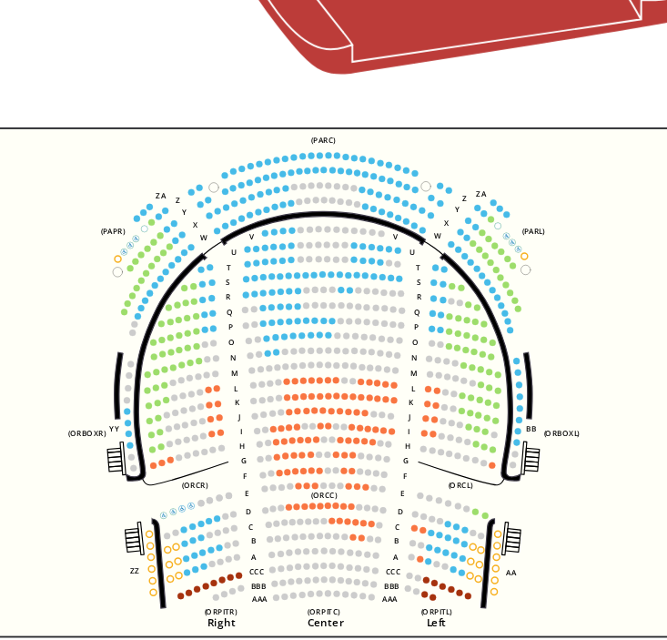
scroll to position [493, 0]
